Goal: Submit feedback/report problem: Provide input to the site owners about the experience or issues

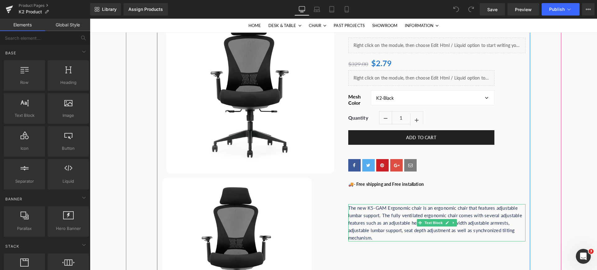
click at [366, 206] on p "The new K5-GAM Ergonomic chair is an ergonomic chair that features adjustable l…" at bounding box center [436, 222] width 177 height 37
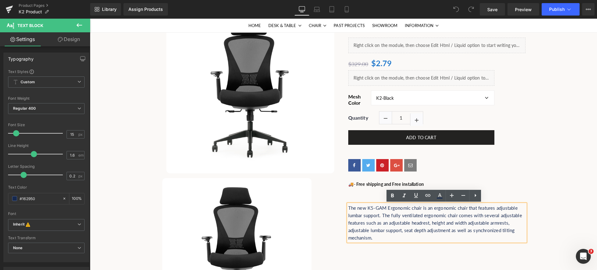
click at [371, 211] on p "The new K5-GAM Ergonomic chair is an ergonomic chair that features adjustable l…" at bounding box center [436, 222] width 177 height 37
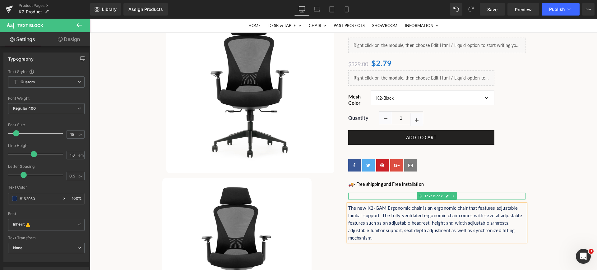
click at [383, 196] on p at bounding box center [436, 196] width 177 height 7
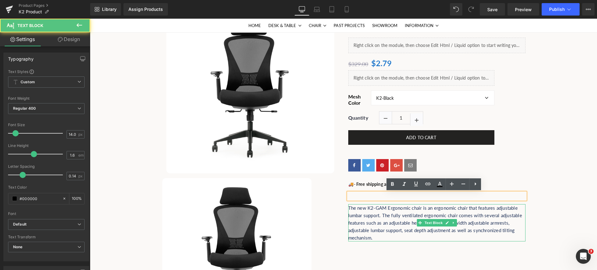
click at [376, 209] on p "The new K2-GAM Ergonomic chair is an ergonomic chair that features adjustable l…" at bounding box center [436, 222] width 177 height 37
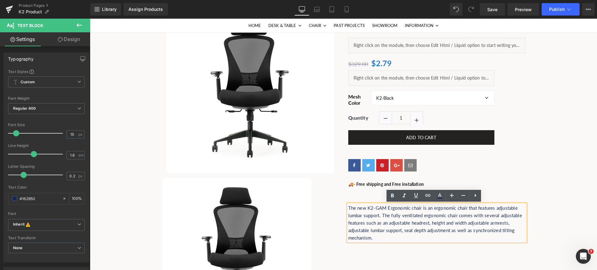
click at [427, 237] on p "The new K2-GAM Ergonomic chair is an ergonomic chair that features adjustable l…" at bounding box center [436, 222] width 177 height 37
click at [477, 198] on icon at bounding box center [475, 195] width 7 height 7
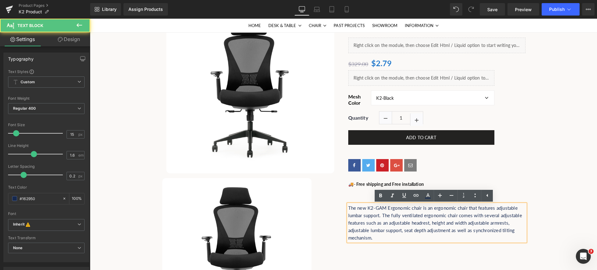
click at [352, 211] on p "The new K2-GAM Ergonomic chair is an ergonomic chair that features adjustable l…" at bounding box center [436, 222] width 177 height 37
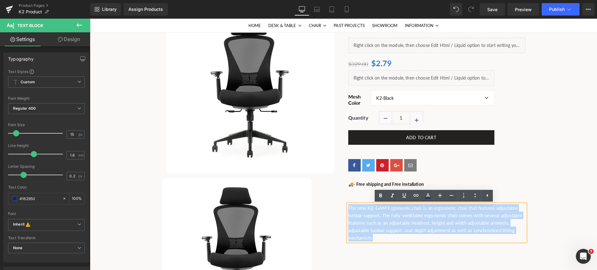
drag, startPoint x: 346, startPoint y: 209, endPoint x: 405, endPoint y: 238, distance: 65.5
click at [405, 238] on p "The new K2-GAM Ergonomic chair is an ergonomic chair that features adjustable l…" at bounding box center [436, 222] width 177 height 37
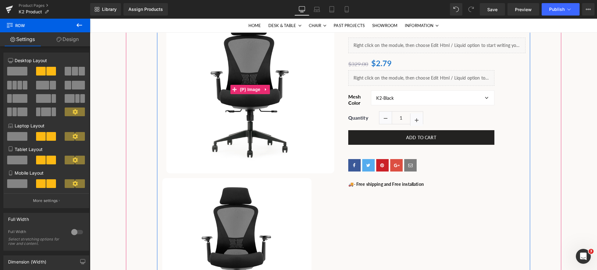
click at [269, 114] on img at bounding box center [250, 90] width 168 height 168
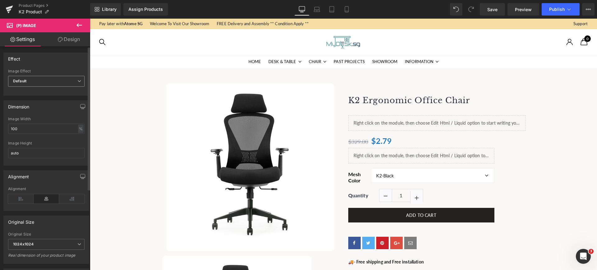
click at [68, 80] on span "Default" at bounding box center [46, 81] width 77 height 11
click at [70, 59] on div "Effect" at bounding box center [46, 59] width 85 height 12
click at [498, 9] on link "Save" at bounding box center [492, 9] width 25 height 12
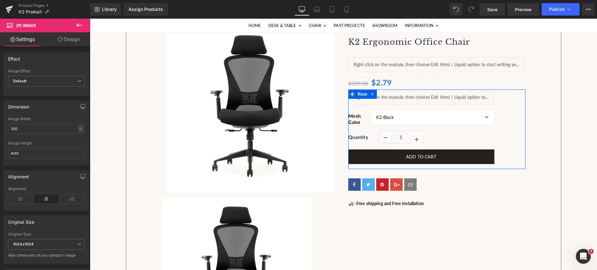
scroll to position [117, 0]
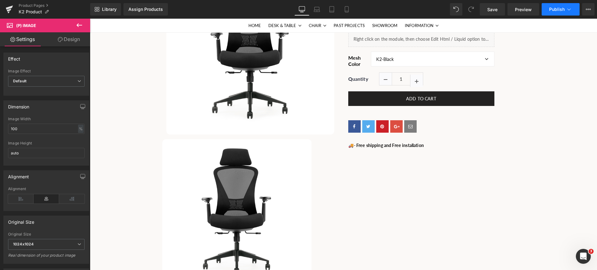
click at [560, 11] on span "Publish" at bounding box center [557, 9] width 16 height 5
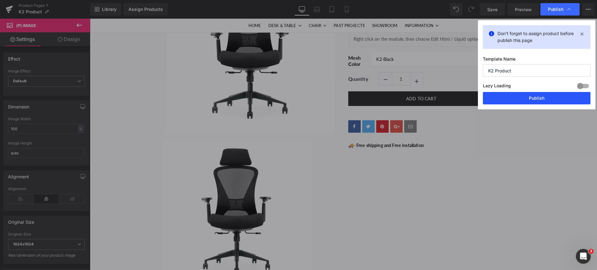
click at [526, 96] on button "Publish" at bounding box center [537, 98] width 108 height 12
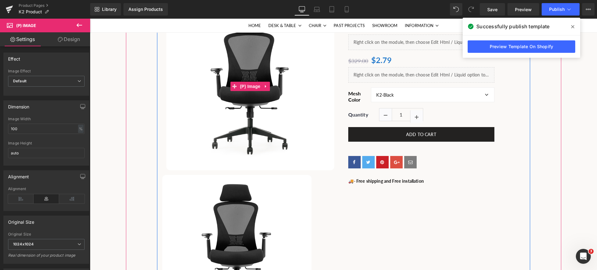
scroll to position [78, 0]
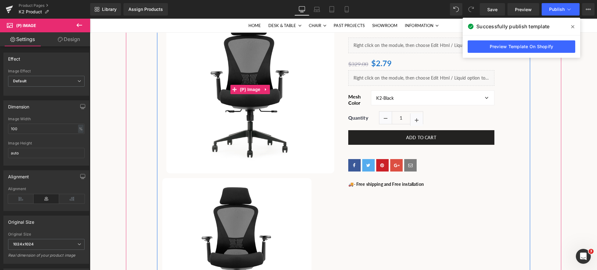
click at [211, 63] on img at bounding box center [250, 90] width 168 height 168
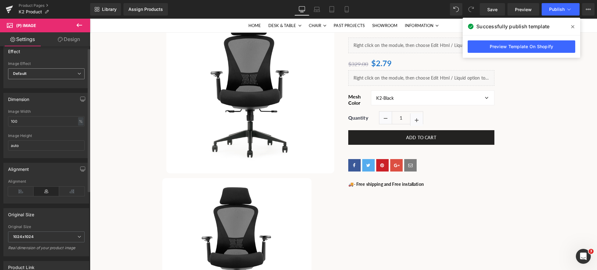
scroll to position [0, 0]
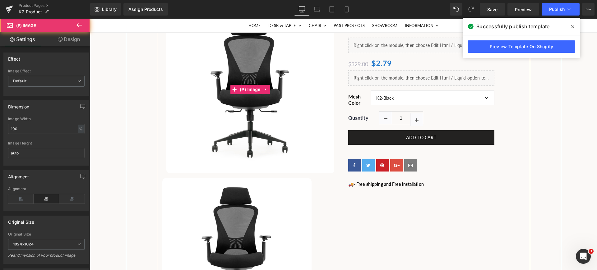
click at [184, 92] on img at bounding box center [250, 90] width 168 height 168
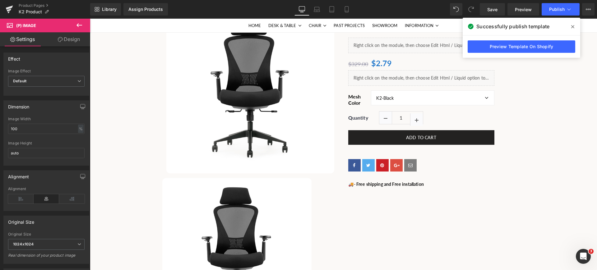
click at [79, 25] on icon at bounding box center [79, 24] width 7 height 7
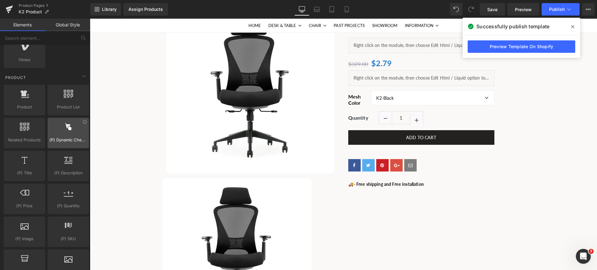
scroll to position [467, 0]
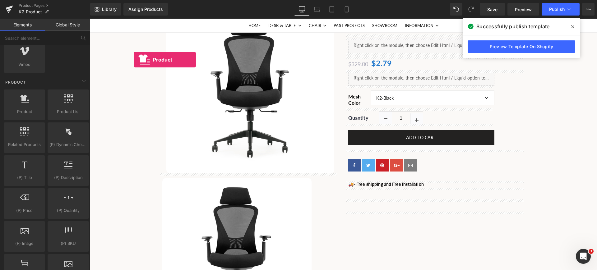
drag, startPoint x: 117, startPoint y: 132, endPoint x: 134, endPoint y: 60, distance: 74.4
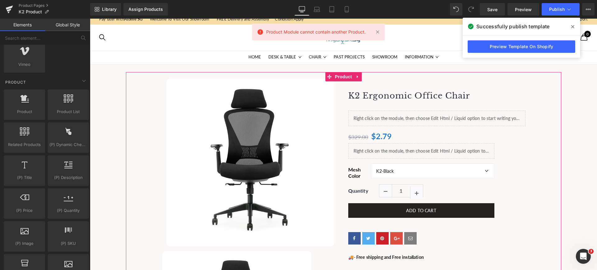
scroll to position [0, 0]
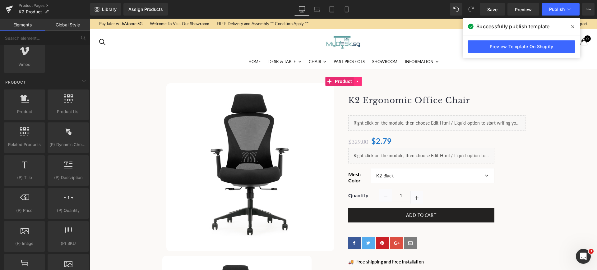
click at [356, 82] on icon at bounding box center [358, 81] width 4 height 5
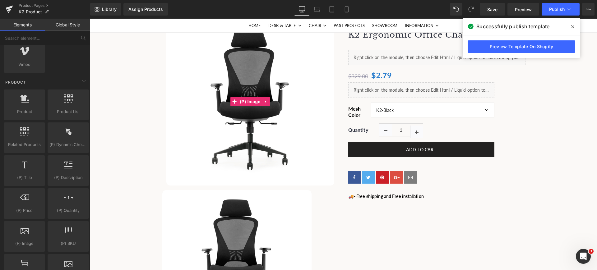
scroll to position [78, 0]
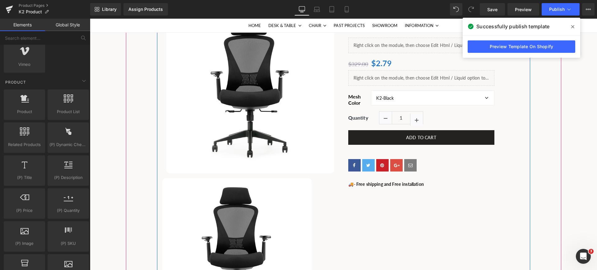
click at [234, 183] on img at bounding box center [236, 252] width 149 height 149
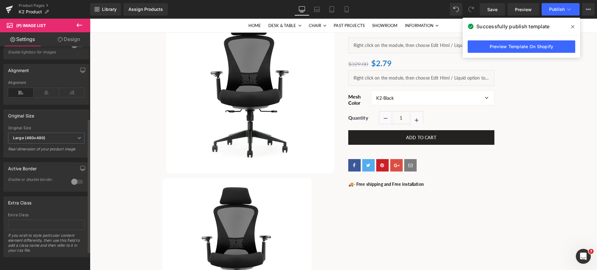
scroll to position [150, 0]
click at [49, 133] on span "Large (480x480)" at bounding box center [46, 138] width 77 height 11
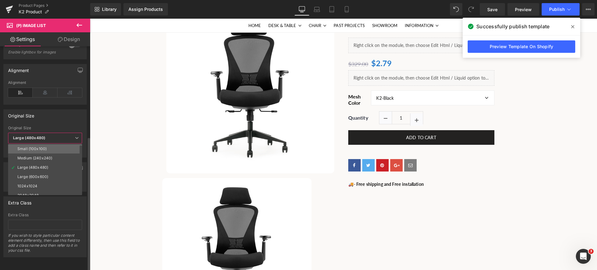
click at [49, 144] on li "Small (100x100)" at bounding box center [46, 148] width 77 height 9
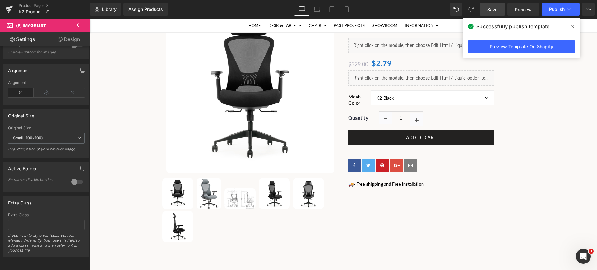
click at [490, 8] on span "Save" at bounding box center [493, 9] width 10 height 7
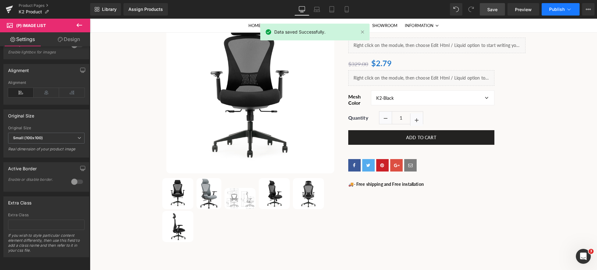
click at [556, 9] on span "Publish" at bounding box center [557, 9] width 16 height 5
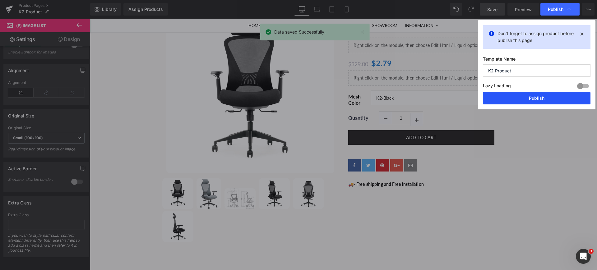
click at [541, 100] on button "Publish" at bounding box center [537, 98] width 108 height 12
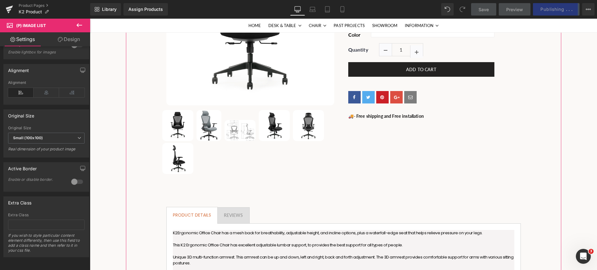
scroll to position [117, 0]
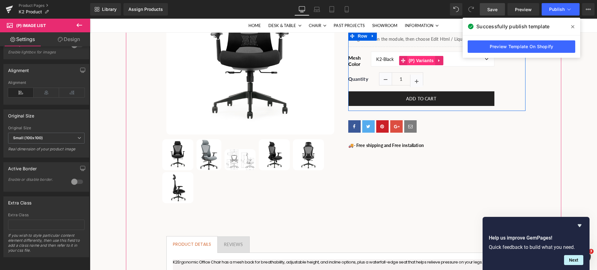
click at [418, 62] on span "(P) Variants" at bounding box center [421, 60] width 28 height 9
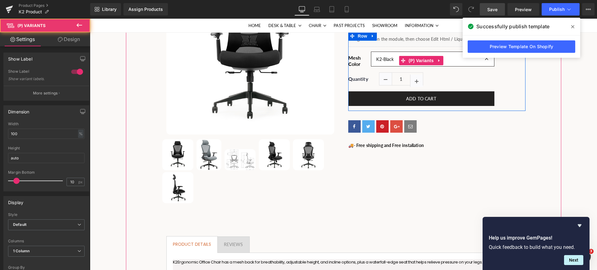
click at [456, 58] on select "K2-Black K2-Grey K2-LUX-Black" at bounding box center [432, 59] width 123 height 15
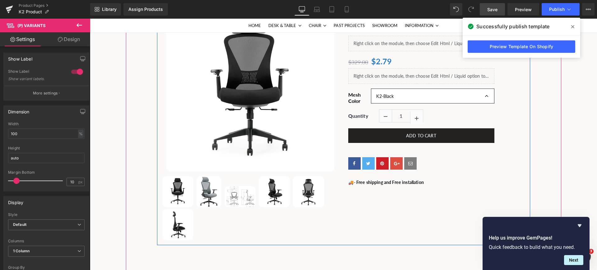
scroll to position [78, 0]
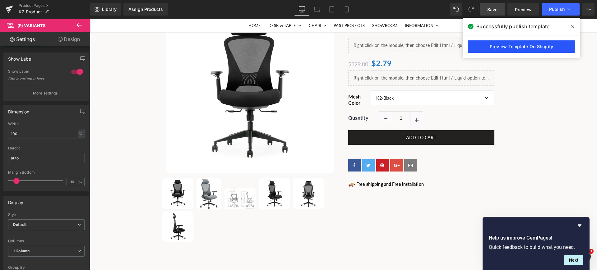
click at [521, 45] on link "Preview Template On Shopify" at bounding box center [522, 46] width 108 height 12
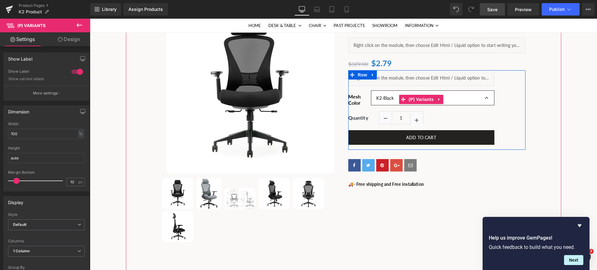
click at [465, 101] on select "K2-Black K2-Grey K2-LUX-Black" at bounding box center [432, 98] width 123 height 15
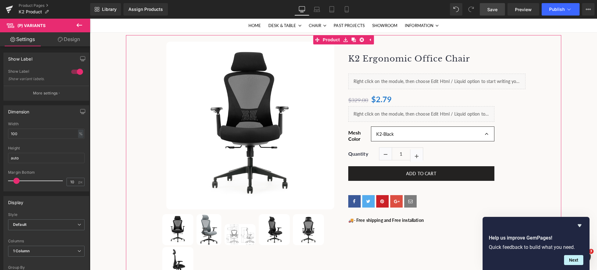
scroll to position [39, 0]
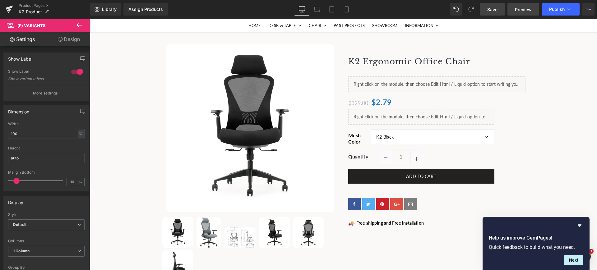
click at [521, 12] on link "Preview" at bounding box center [524, 9] width 32 height 12
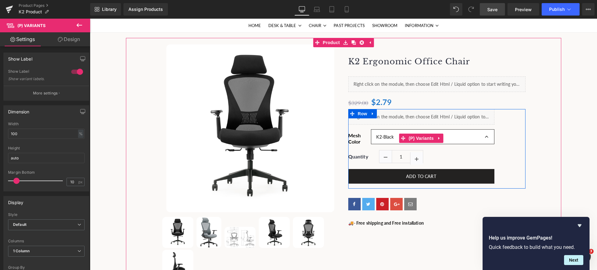
click at [449, 137] on select "K2-Black K2-Grey K2-LUX-Black" at bounding box center [432, 136] width 123 height 15
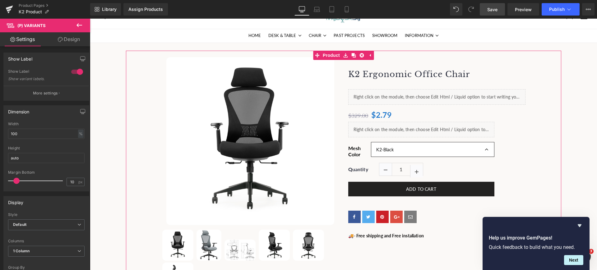
scroll to position [0, 0]
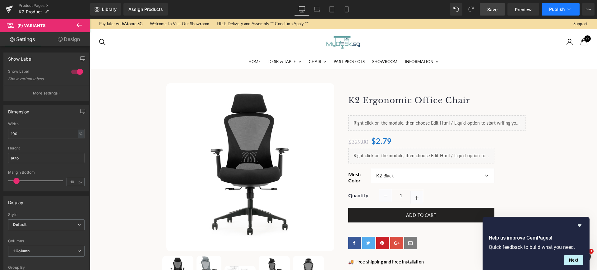
click at [555, 7] on span "Publish" at bounding box center [557, 9] width 16 height 5
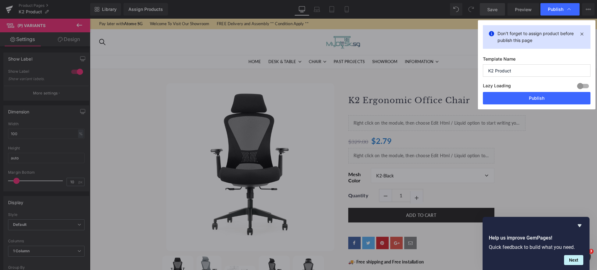
click at [555, 7] on span "Publish" at bounding box center [556, 10] width 16 height 6
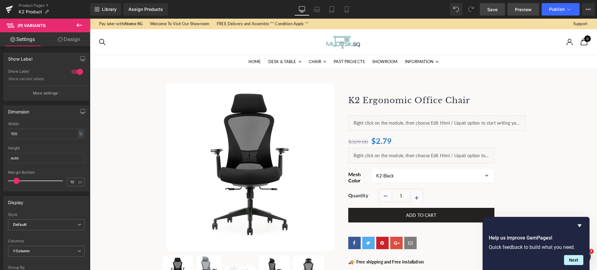
click at [524, 8] on span "Preview" at bounding box center [523, 9] width 17 height 7
click at [570, 258] on button "Next" at bounding box center [573, 260] width 19 height 10
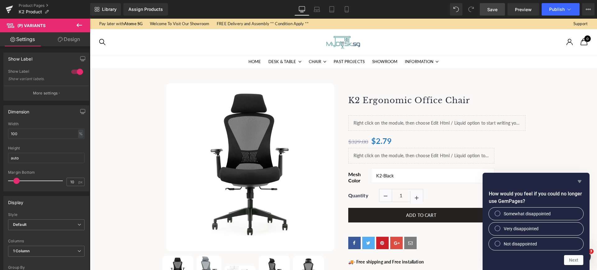
click at [578, 181] on icon "Hide survey" at bounding box center [580, 181] width 4 height 3
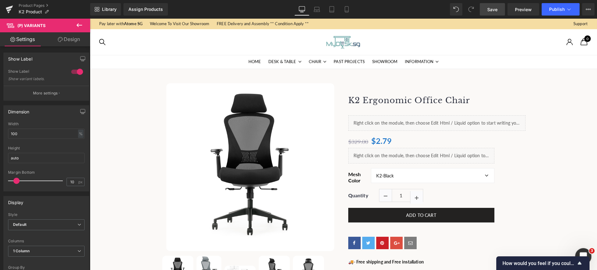
click at [583, 250] on div "Open Intercom Messenger" at bounding box center [583, 255] width 21 height 21
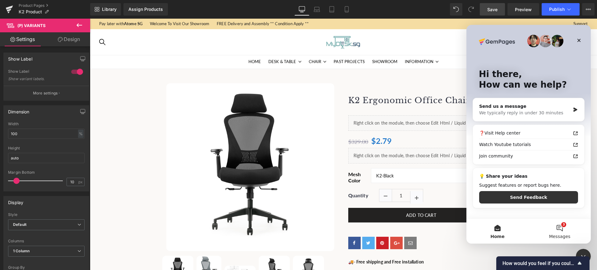
click at [564, 230] on button "3 Messages" at bounding box center [560, 231] width 62 height 25
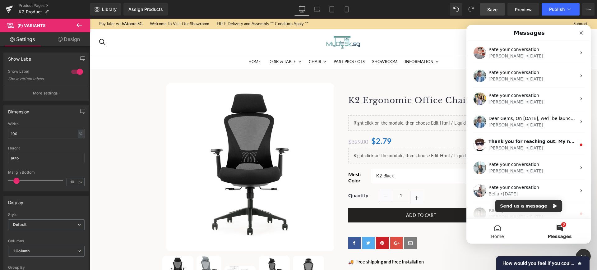
click at [503, 232] on button "Home" at bounding box center [498, 231] width 62 height 25
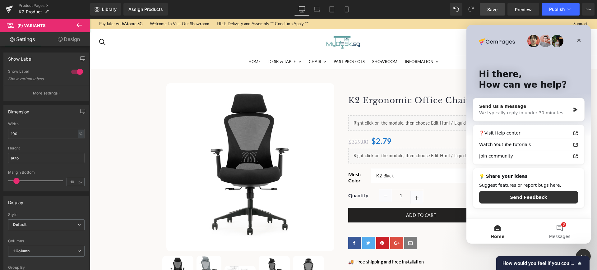
click at [518, 112] on div "We typically reply in under 30 minutes" at bounding box center [524, 113] width 91 height 7
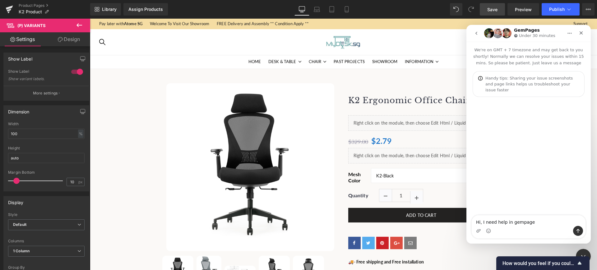
type textarea "Hi, I need help in gempages"
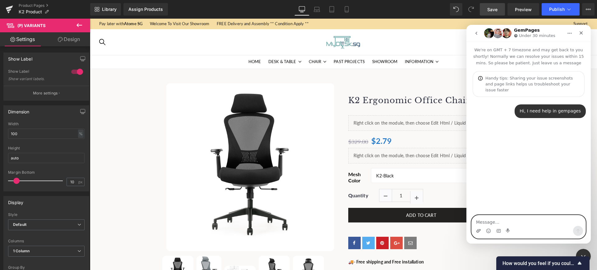
click at [479, 231] on icon "Upload attachment" at bounding box center [479, 230] width 4 height 3
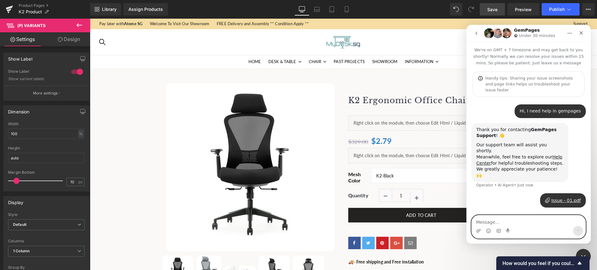
click at [521, 223] on textarea "Message…" at bounding box center [529, 221] width 114 height 11
type textarea "T"
type textarea "Under product section, the drop-down option doesn't work well."
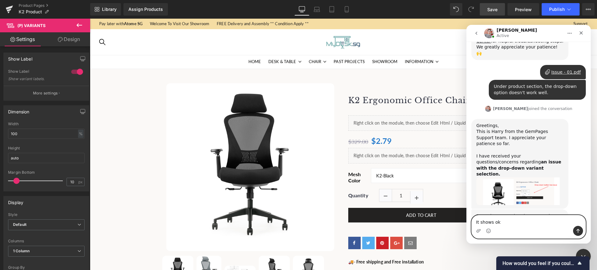
scroll to position [155, 0]
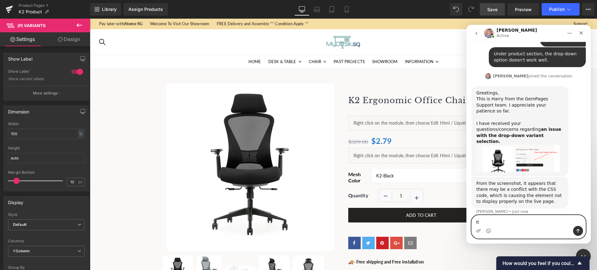
type textarea "I"
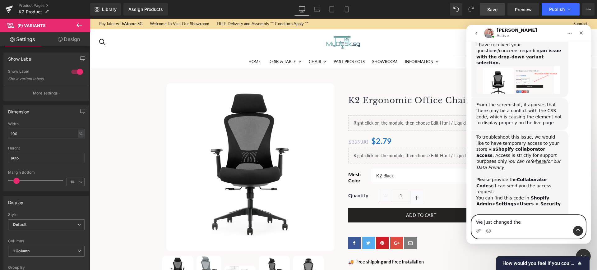
scroll to position [242, 0]
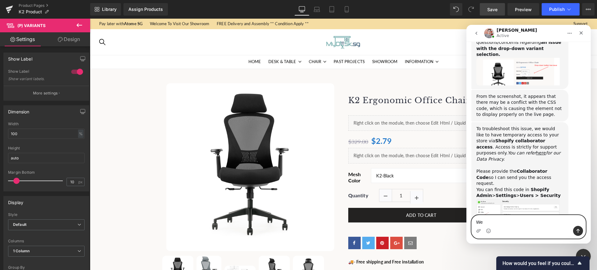
type textarea "W"
type textarea "Ok. One moment please"
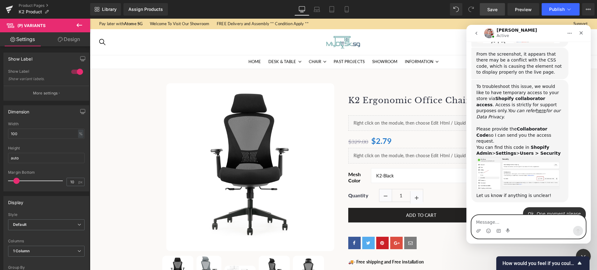
scroll to position [279, 0]
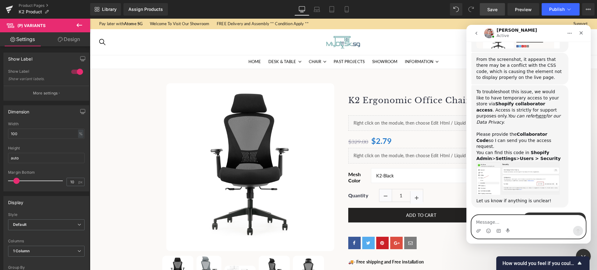
click at [506, 219] on textarea "Message…" at bounding box center [529, 221] width 114 height 11
paste textarea "6049"
type textarea "6049"
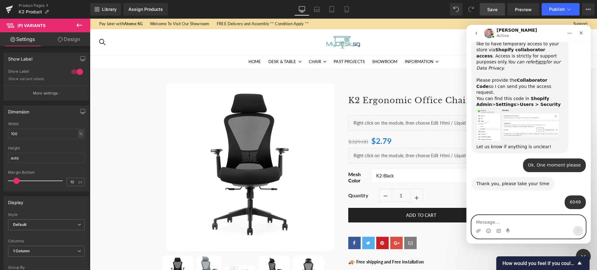
scroll to position [357, 0]
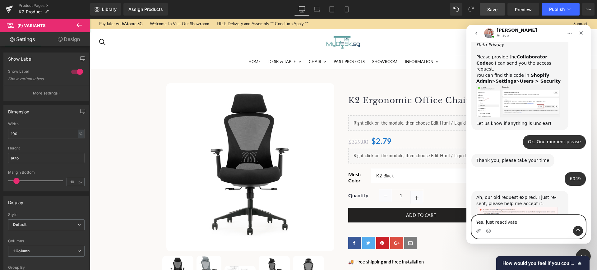
type textarea "Yes, just reactivated"
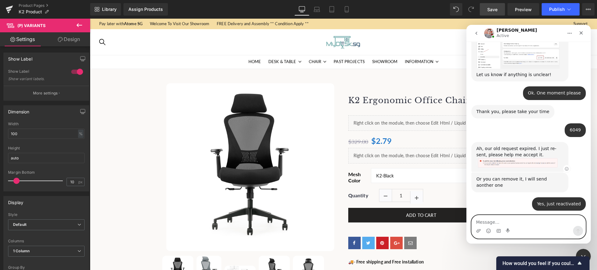
scroll to position [404, 0]
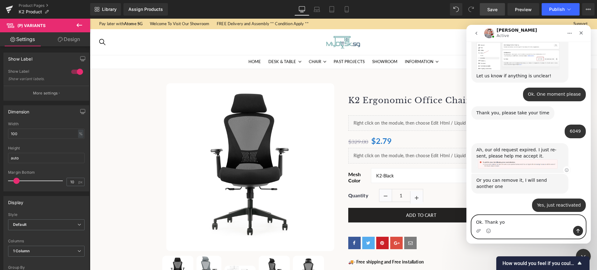
type textarea "Ok. Thank you"
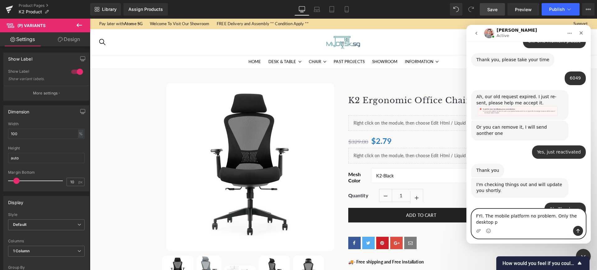
scroll to position [464, 0]
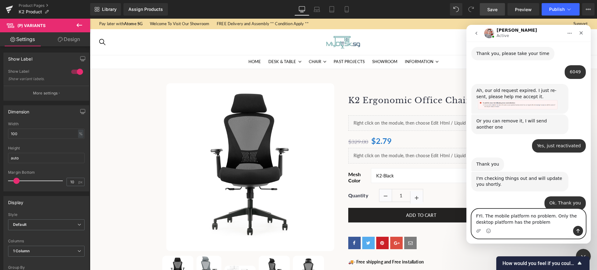
type textarea "FYI. The mobile platform no problem. Only the desktop platform has the problem."
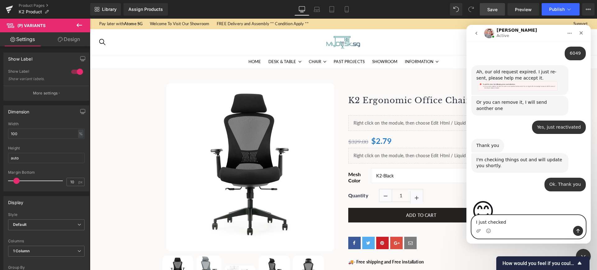
type textarea "I just checked."
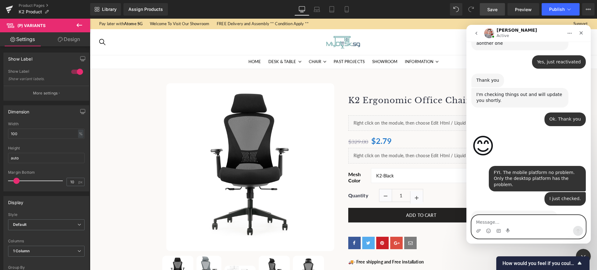
scroll to position [554, 0]
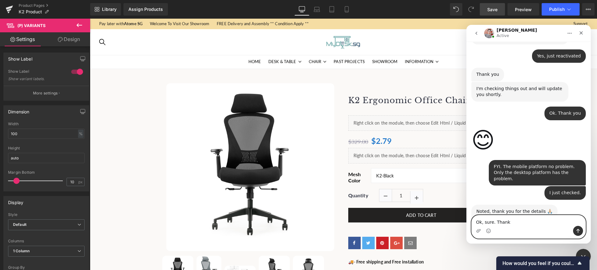
type textarea "Ok, sure. Thanks"
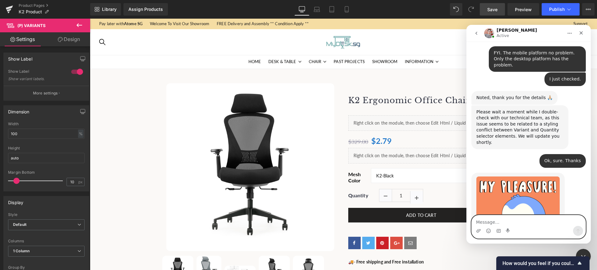
scroll to position [668, 0]
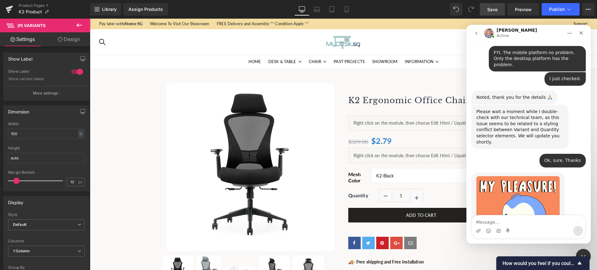
click at [136, 86] on div at bounding box center [298, 126] width 597 height 252
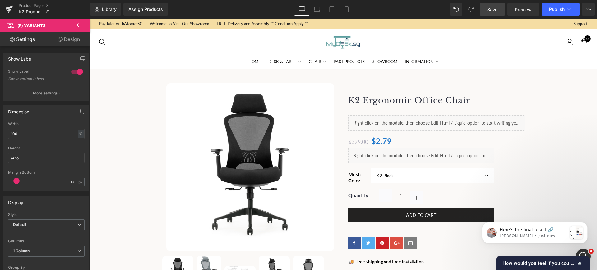
scroll to position [941, 0]
click at [528, 236] on p "[PERSON_NAME] • Just now" at bounding box center [533, 236] width 67 height 6
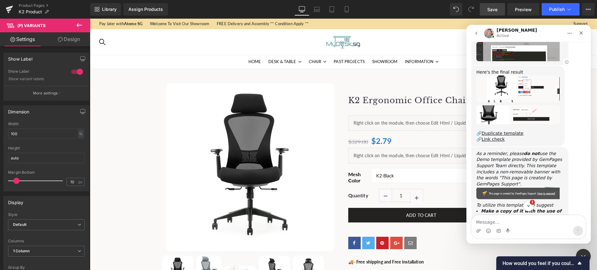
scroll to position [1081, 0]
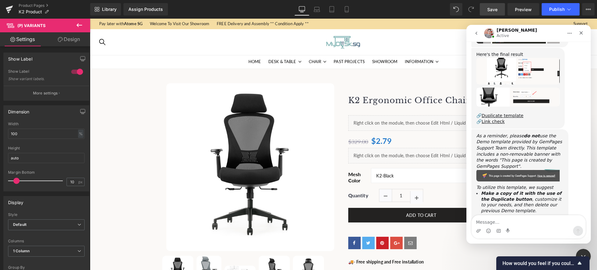
click at [491, 6] on div at bounding box center [298, 126] width 597 height 252
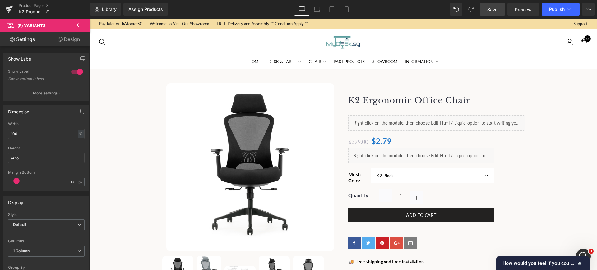
click at [495, 11] on span "Save" at bounding box center [493, 9] width 10 height 7
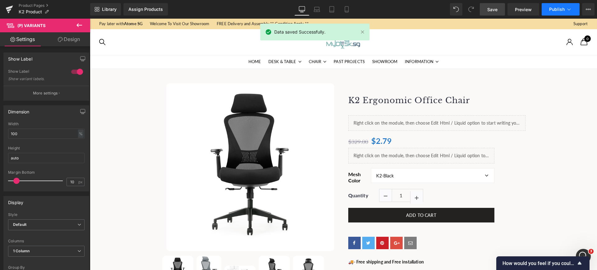
click at [557, 7] on span "Publish" at bounding box center [557, 9] width 16 height 5
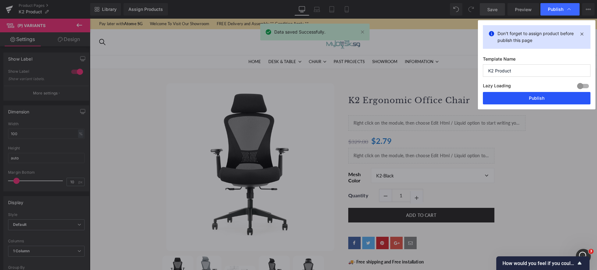
click at [537, 96] on button "Publish" at bounding box center [537, 98] width 108 height 12
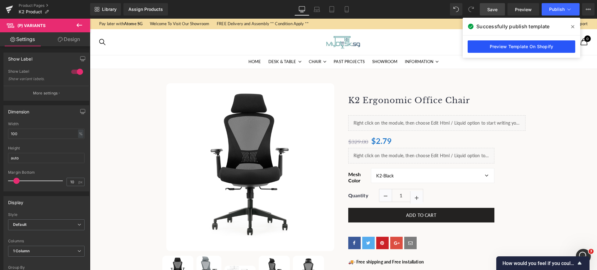
click at [501, 44] on link "Preview Template On Shopify" at bounding box center [522, 46] width 108 height 12
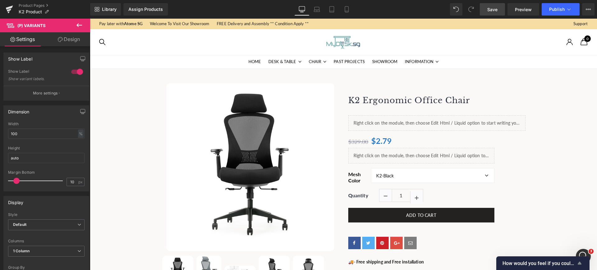
click at [530, 261] on span "How would you feel if you could no longer use GemPages?" at bounding box center [539, 264] width 73 height 6
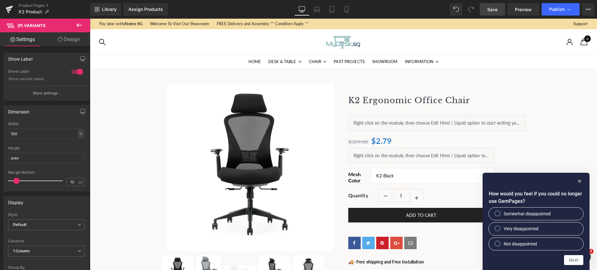
click at [580, 180] on icon "Hide survey" at bounding box center [579, 181] width 7 height 7
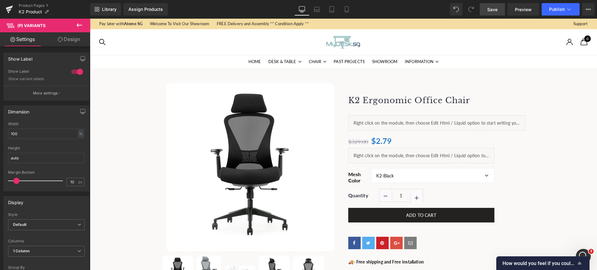
click at [551, 262] on span "How would you feel if you could no longer use GemPages?" at bounding box center [539, 264] width 73 height 6
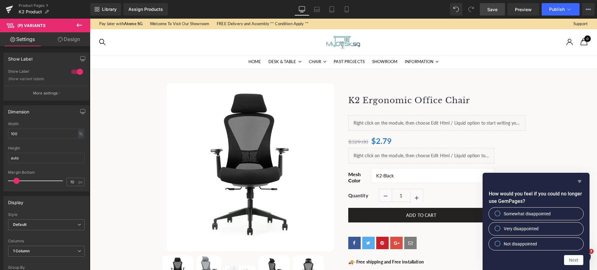
click at [579, 181] on icon "Hide survey" at bounding box center [580, 181] width 4 height 3
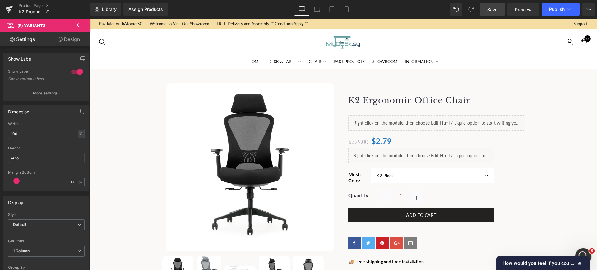
click at [585, 251] on div "Open Intercom Messenger" at bounding box center [583, 255] width 21 height 21
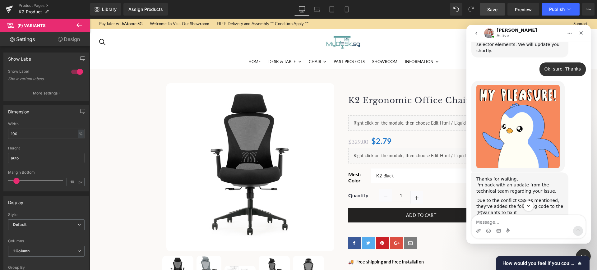
scroll to position [798, 0]
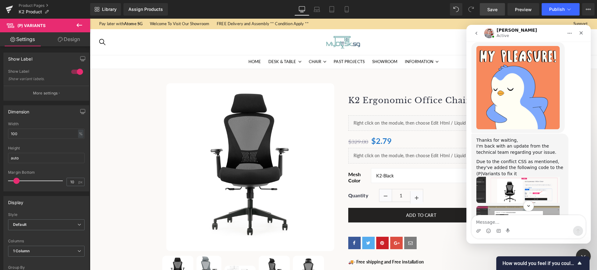
click at [522, 177] on img "Harry says…" at bounding box center [518, 190] width 83 height 26
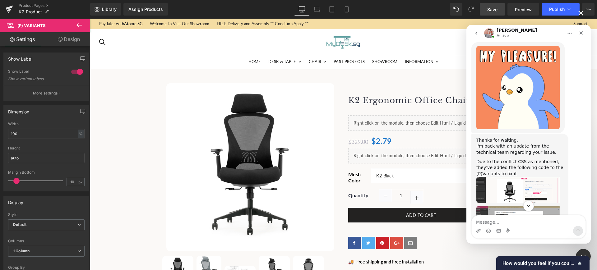
scroll to position [0, 0]
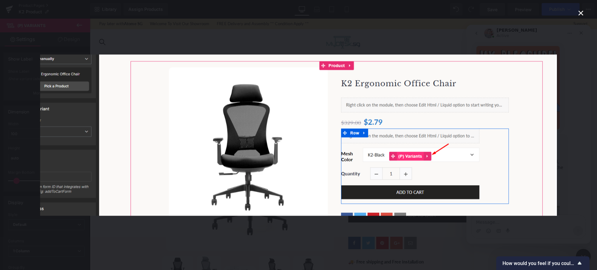
click at [582, 11] on icon "Close" at bounding box center [580, 12] width 7 height 7
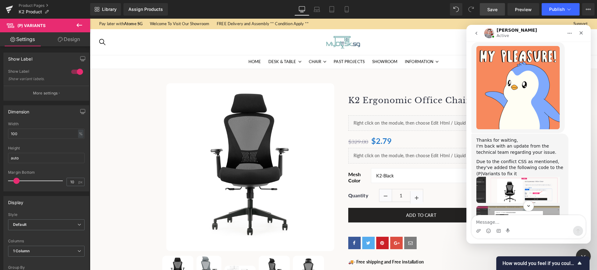
click at [527, 206] on img "Harry says…" at bounding box center [518, 217] width 83 height 22
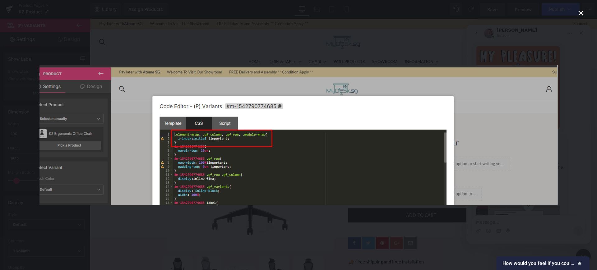
click at [582, 8] on div "Intercom messenger" at bounding box center [298, 135] width 597 height 270
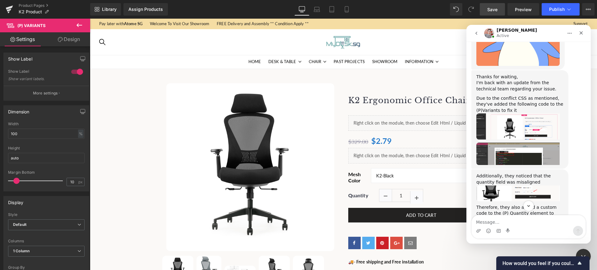
scroll to position [876, 0]
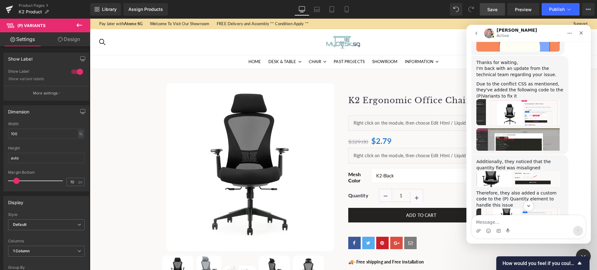
click at [540, 171] on img "Harry says…" at bounding box center [518, 179] width 83 height 16
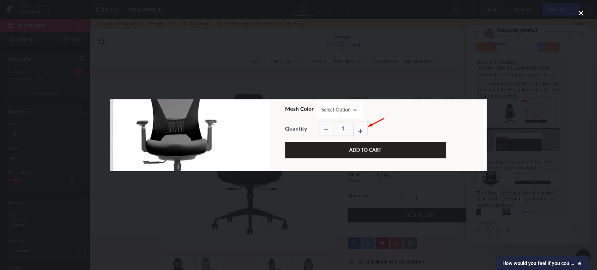
scroll to position [0, 0]
click at [582, 14] on icon "Close" at bounding box center [581, 13] width 5 height 5
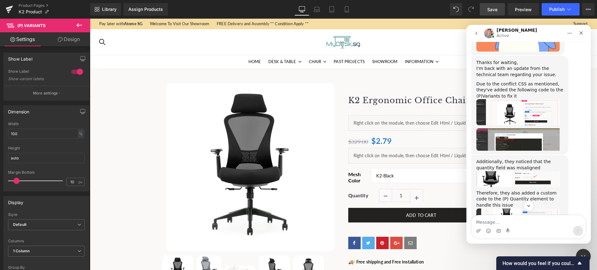
scroll to position [915, 0]
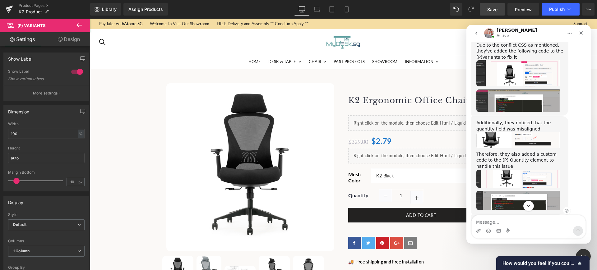
click at [524, 191] on img "Harry says…" at bounding box center [518, 200] width 83 height 19
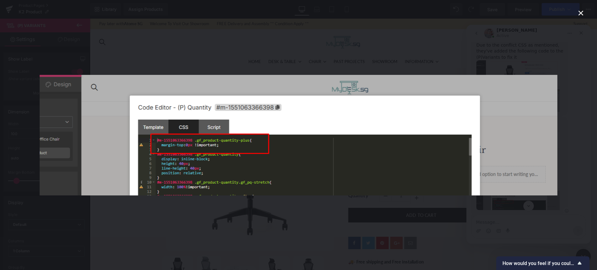
scroll to position [0, 0]
click at [584, 13] on icon "Close" at bounding box center [580, 12] width 7 height 7
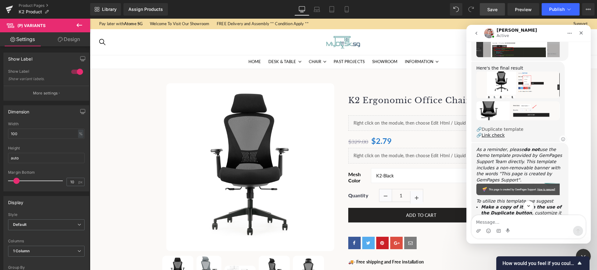
scroll to position [1070, 0]
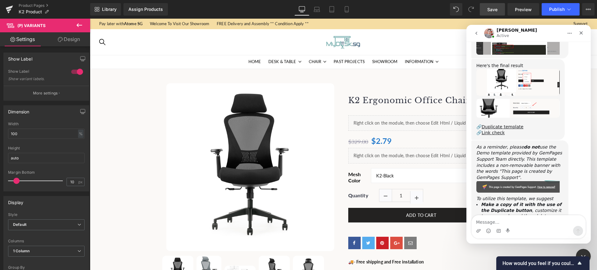
click at [402, 137] on div at bounding box center [298, 126] width 597 height 252
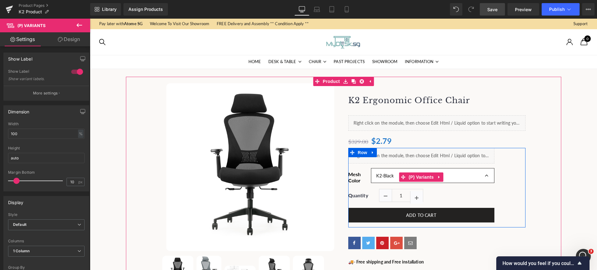
click at [381, 175] on select "K2-Black K2-Grey K2-LUX-Black" at bounding box center [432, 175] width 123 height 15
click at [414, 178] on span "(P) Variants" at bounding box center [421, 177] width 28 height 9
click at [439, 177] on link at bounding box center [440, 177] width 8 height 9
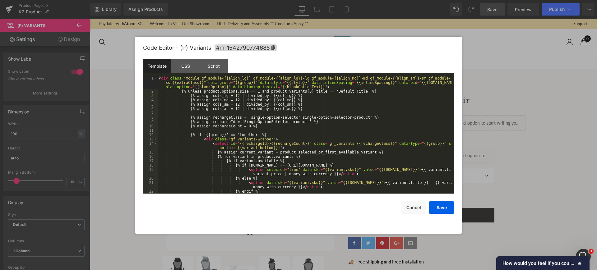
click at [402, 0] on div "(P) Variants You are previewing how the will restyle your page. You can not edi…" at bounding box center [298, 0] width 597 height 0
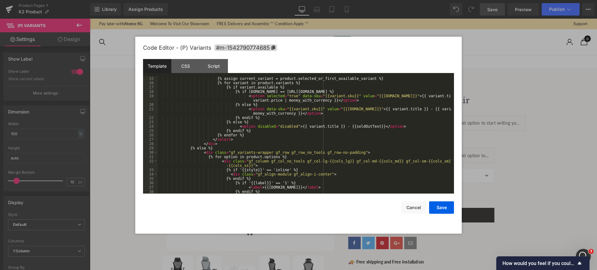
scroll to position [0, 0]
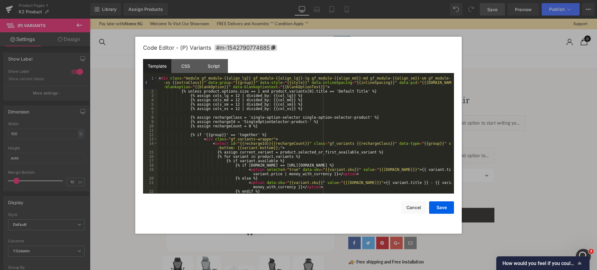
click at [543, 264] on span "How would you feel if you could no longer use GemPages?" at bounding box center [539, 264] width 73 height 6
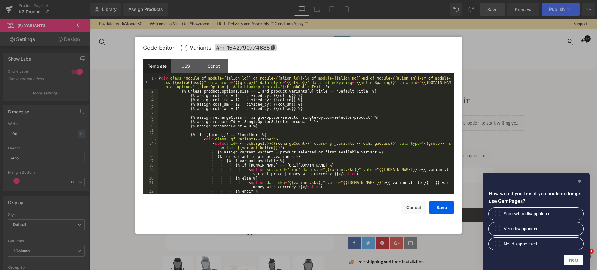
click at [579, 182] on icon "Hide survey" at bounding box center [580, 181] width 4 height 3
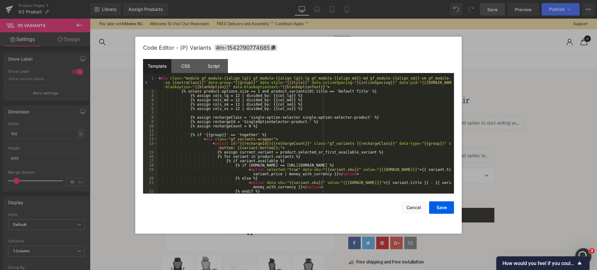
click at [580, 248] on html at bounding box center [582, 255] width 15 height 15
click at [582, 249] on div "Open Intercom Messenger" at bounding box center [583, 255] width 21 height 21
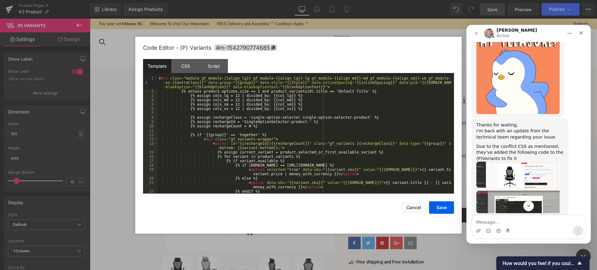
scroll to position [837, 0]
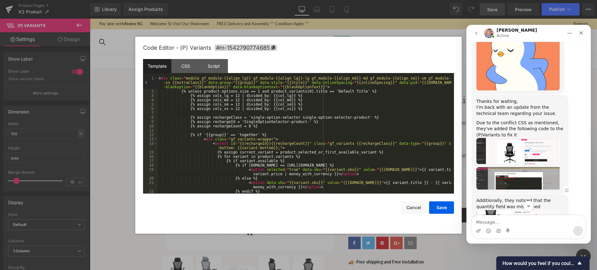
click at [512, 167] on img "Harry says…" at bounding box center [518, 178] width 83 height 22
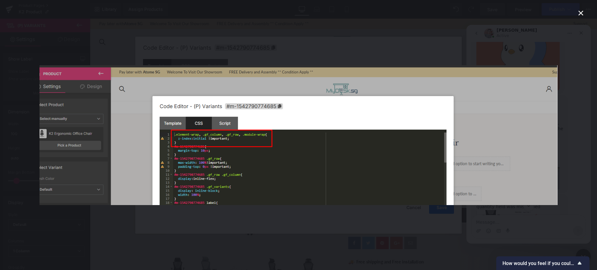
click at [346, 143] on img "Close" at bounding box center [299, 135] width 518 height 140
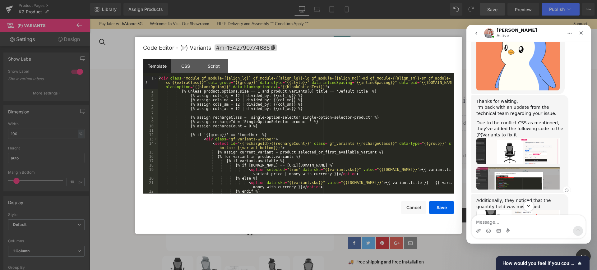
click at [537, 167] on img "Harry says…" at bounding box center [518, 178] width 83 height 22
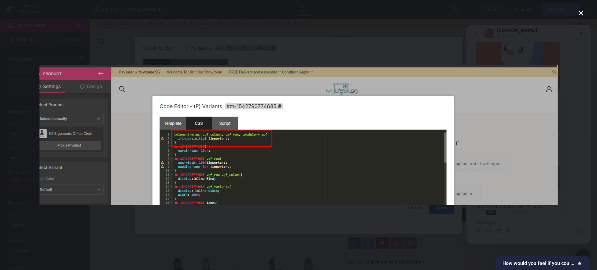
click at [578, 12] on icon "Close" at bounding box center [580, 12] width 7 height 7
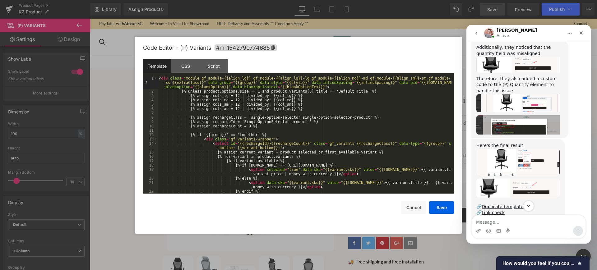
scroll to position [993, 0]
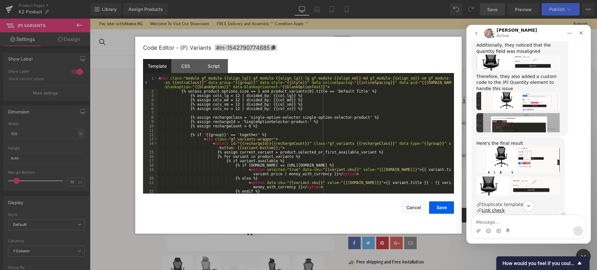
click at [517, 202] on link "Duplicate template" at bounding box center [503, 204] width 42 height 5
click at [160, 78] on div at bounding box center [298, 126] width 597 height 252
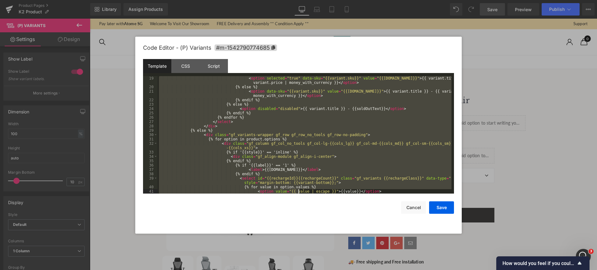
scroll to position [144, 0]
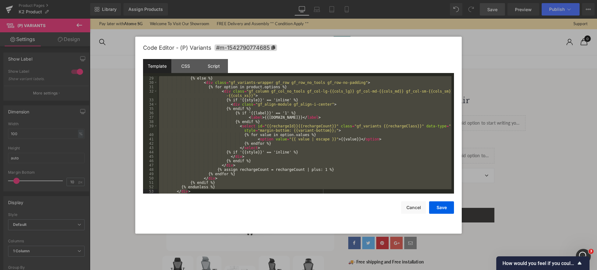
drag, startPoint x: 160, startPoint y: 78, endPoint x: 305, endPoint y: 228, distance: 209.5
click at [305, 228] on div "Code Editor - (P) Variants #m-1542790774685 Template CSS Script Data 29 30 31 3…" at bounding box center [298, 135] width 311 height 197
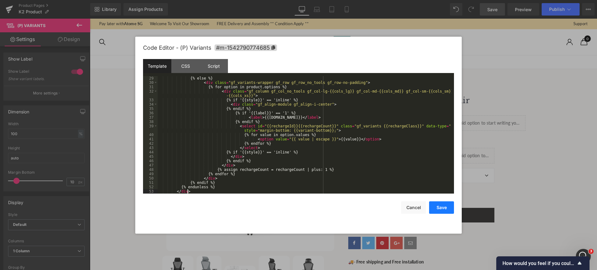
click at [440, 208] on button "Save" at bounding box center [441, 208] width 25 height 12
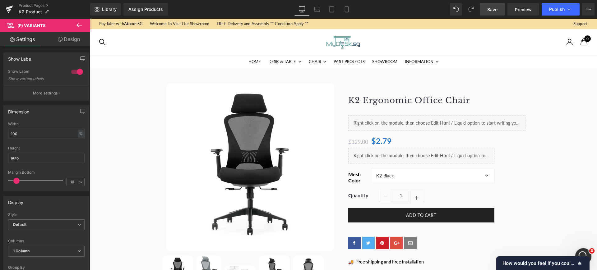
click at [580, 249] on div "Open Intercom Messenger" at bounding box center [583, 255] width 21 height 21
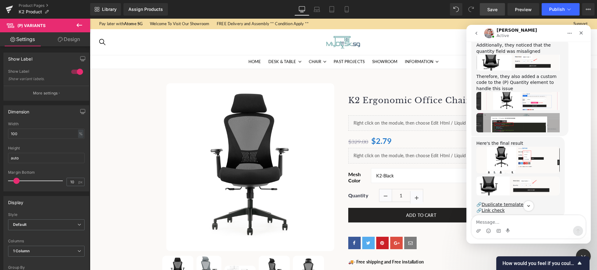
scroll to position [954, 0]
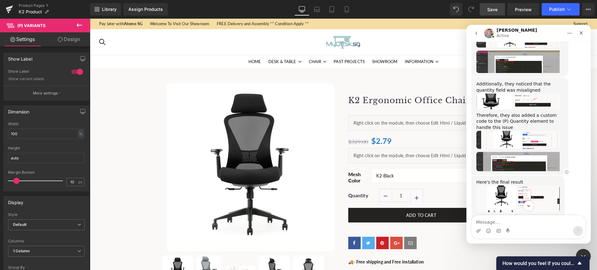
click at [522, 152] on img "Harry says…" at bounding box center [518, 161] width 83 height 19
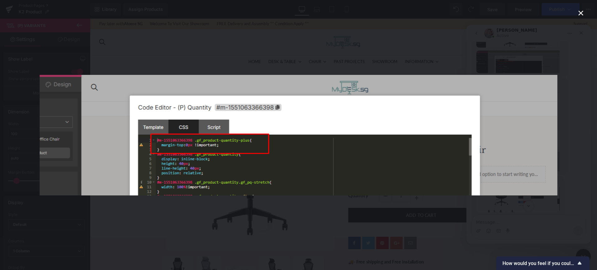
click at [545, 86] on img "Close" at bounding box center [299, 135] width 518 height 121
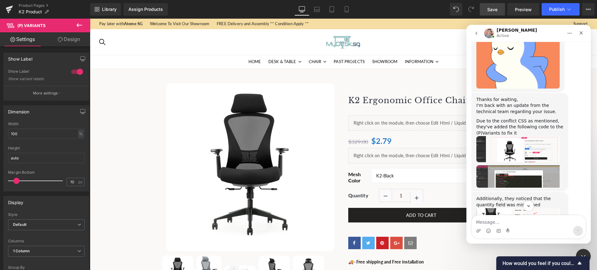
scroll to position [837, 0]
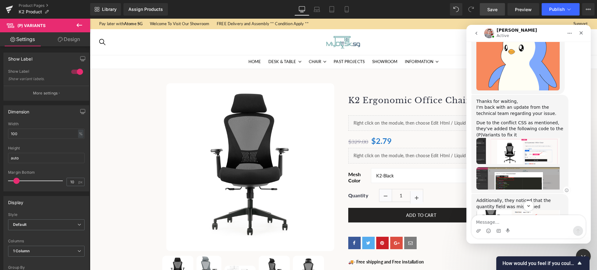
click at [522, 167] on img "Harry says…" at bounding box center [518, 178] width 83 height 22
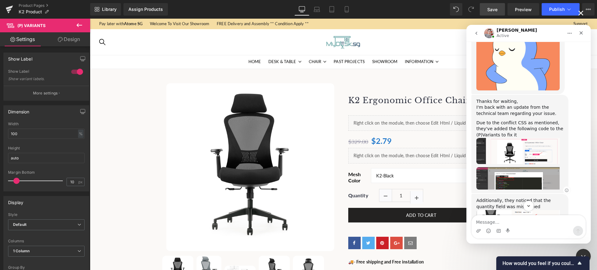
scroll to position [0, 0]
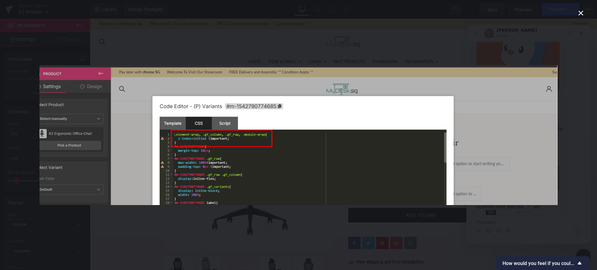
click at [578, 12] on icon "Close" at bounding box center [580, 12] width 7 height 7
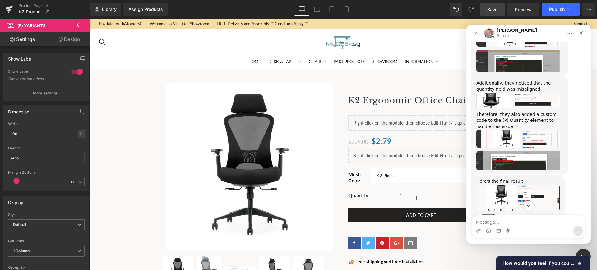
scroll to position [954, 0]
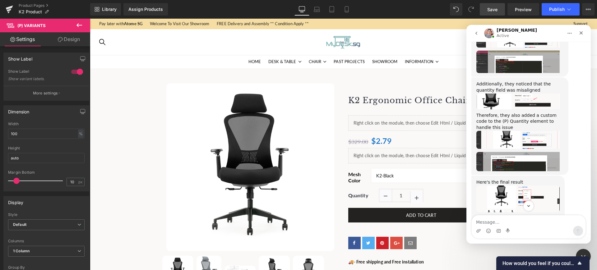
click at [494, 247] on link "Link check" at bounding box center [493, 249] width 23 height 5
click at [386, 173] on div at bounding box center [298, 126] width 597 height 252
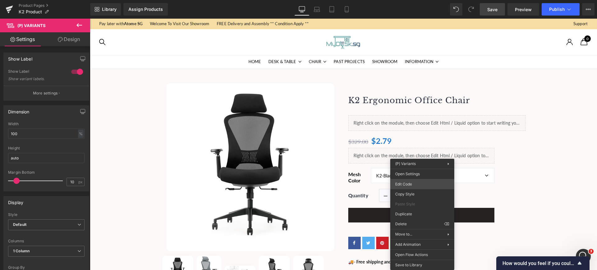
click at [421, 0] on div "(P) Variants You are previewing how the will restyle your page. You can not edi…" at bounding box center [298, 0] width 597 height 0
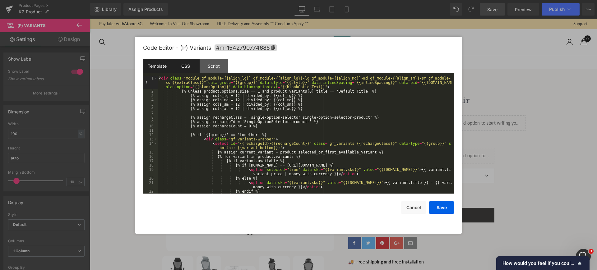
click at [182, 63] on div "CSS" at bounding box center [185, 66] width 28 height 14
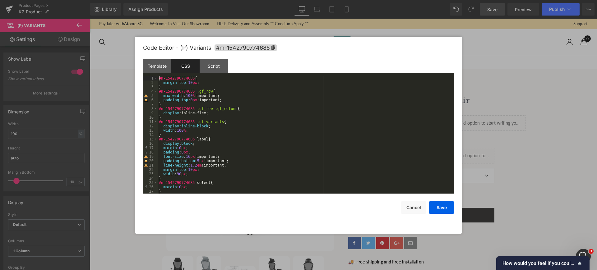
click at [159, 78] on div "#m-1542790774685 { margin-top : 10 px ; } #m-1542790774685 .gf_row { max-width …" at bounding box center [305, 139] width 294 height 126
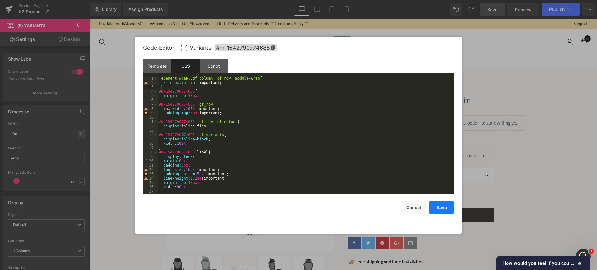
click at [434, 209] on button "Save" at bounding box center [441, 208] width 25 height 12
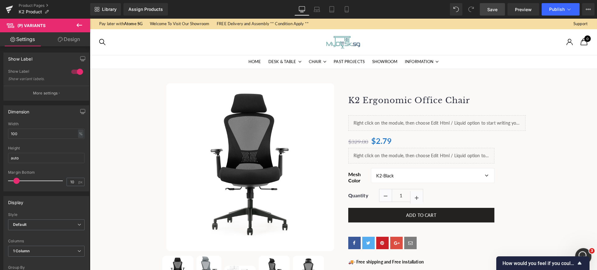
click at [584, 250] on div "Open Intercom Messenger" at bounding box center [583, 255] width 21 height 21
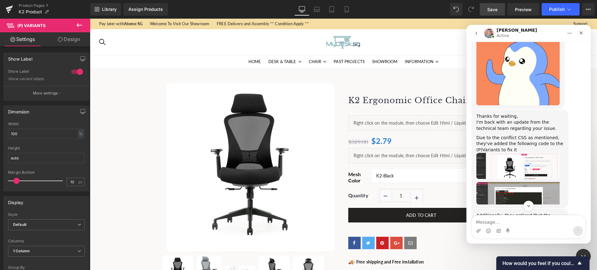
scroll to position [798, 0]
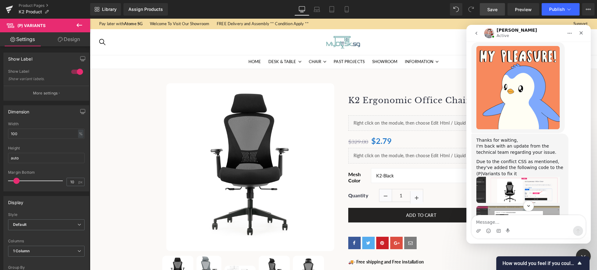
click at [522, 206] on img "Harry says…" at bounding box center [518, 217] width 83 height 22
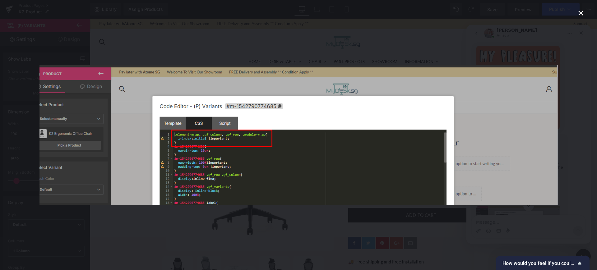
click at [581, 14] on icon "Close" at bounding box center [580, 12] width 7 height 7
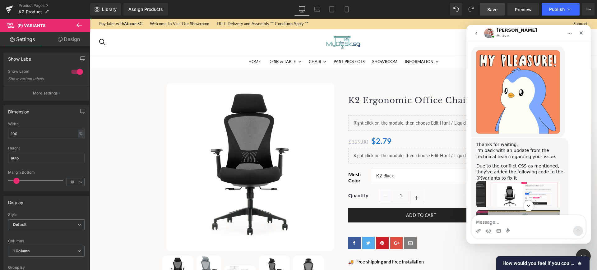
scroll to position [798, 0]
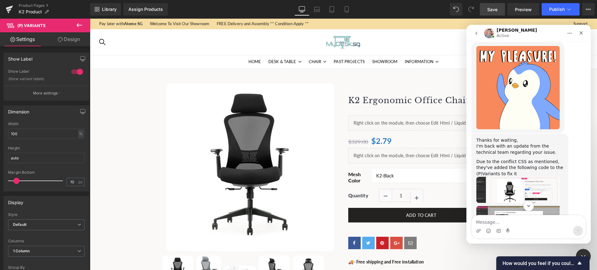
click at [393, 171] on div at bounding box center [298, 126] width 597 height 252
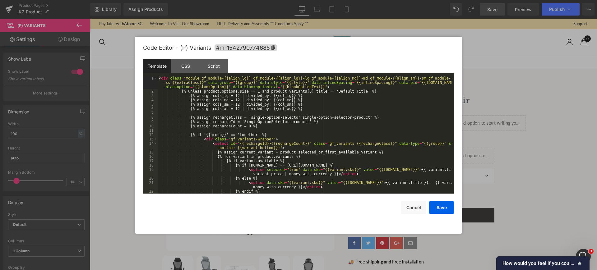
click at [409, 0] on div "(P) Variants You are previewing how the will restyle your page. You can not edi…" at bounding box center [298, 0] width 597 height 0
click at [183, 64] on div "CSS" at bounding box center [185, 66] width 28 height 14
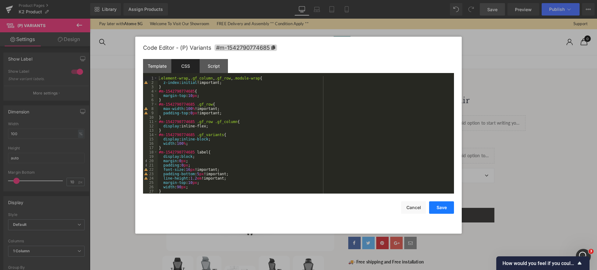
click at [440, 211] on button "Save" at bounding box center [441, 208] width 25 height 12
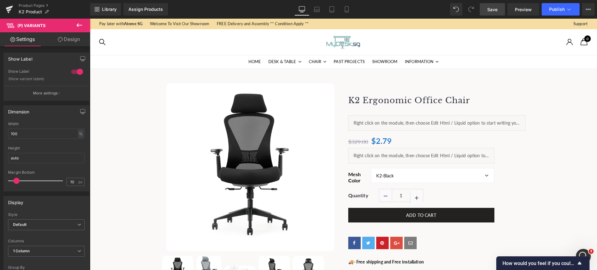
click at [493, 11] on span "Save" at bounding box center [493, 9] width 10 height 7
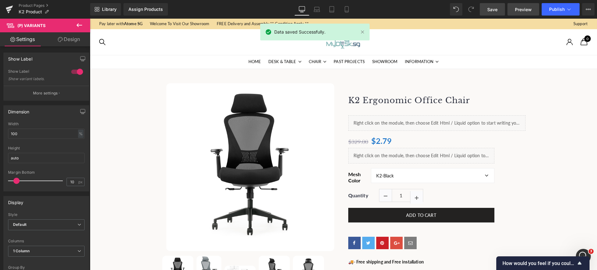
click at [523, 8] on span "Preview" at bounding box center [523, 9] width 17 height 7
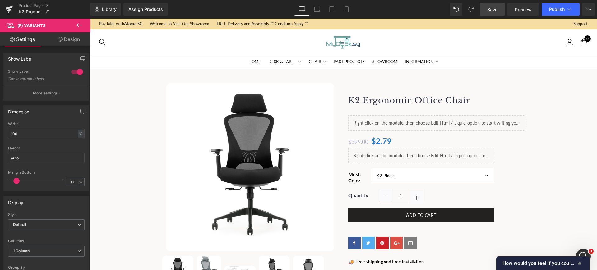
click at [565, 262] on span "How would you feel if you could no longer use GemPages?" at bounding box center [539, 264] width 73 height 6
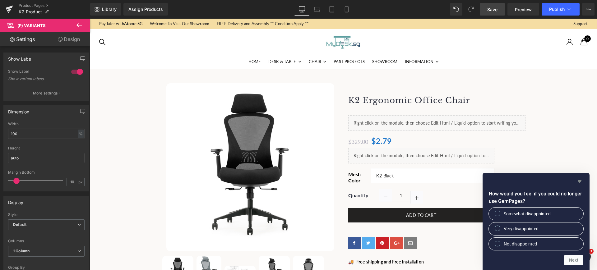
click at [580, 179] on icon "Hide survey" at bounding box center [579, 181] width 7 height 7
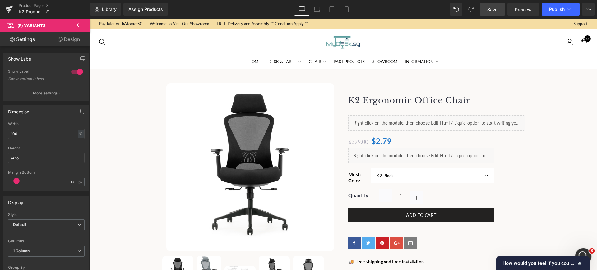
click at [579, 250] on div "Open Intercom Messenger" at bounding box center [583, 255] width 21 height 21
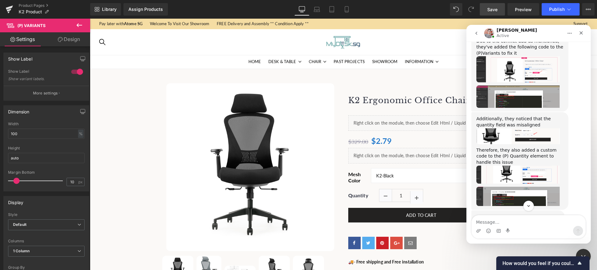
scroll to position [915, 0]
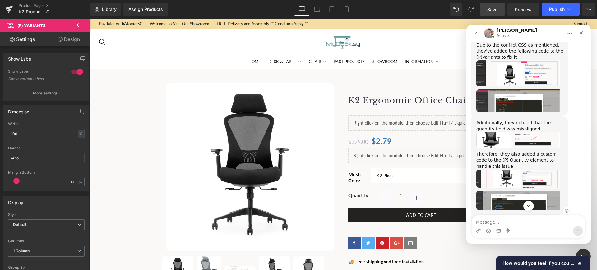
click at [515, 191] on img "Harry says…" at bounding box center [518, 200] width 83 height 19
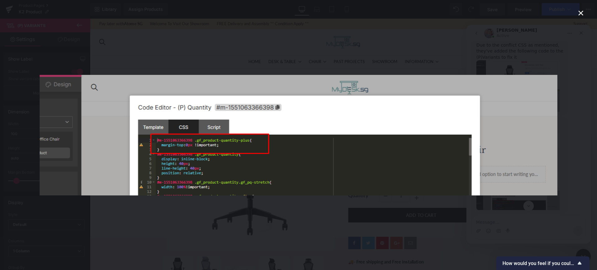
click at [581, 12] on icon "Close" at bounding box center [580, 12] width 7 height 7
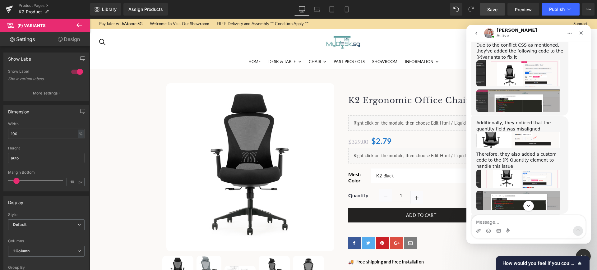
click at [373, 154] on div at bounding box center [298, 126] width 597 height 252
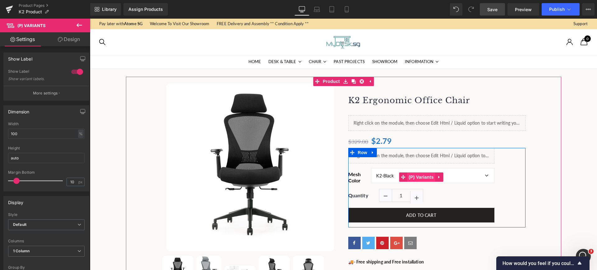
click at [417, 180] on span "(P) Variants" at bounding box center [421, 177] width 28 height 9
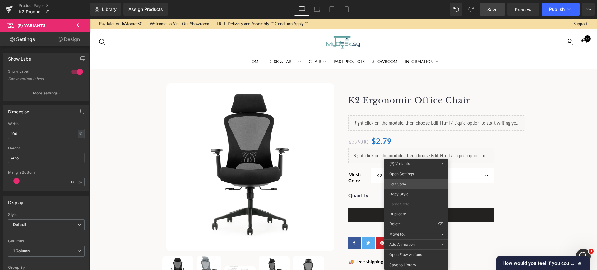
click at [412, 0] on div "(P) Variants You are previewing how the will restyle your page. You can not edi…" at bounding box center [298, 0] width 597 height 0
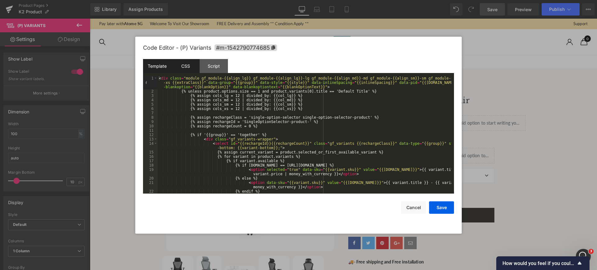
click at [186, 62] on div "CSS" at bounding box center [185, 66] width 28 height 14
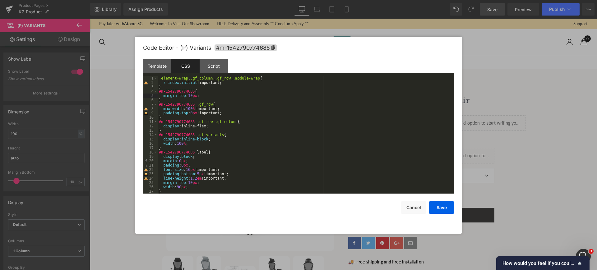
click at [190, 96] on div ".element-wrap , .gf_column , .gf_row , .module-wrap { z-index : initial !import…" at bounding box center [305, 139] width 294 height 126
click at [437, 204] on button "Save" at bounding box center [441, 208] width 25 height 12
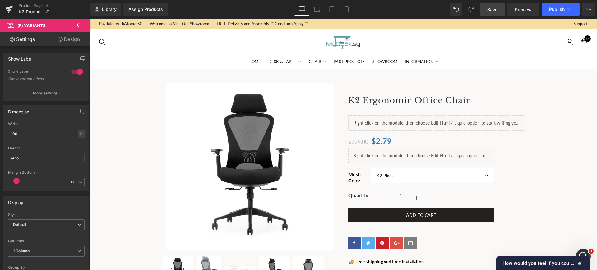
click at [495, 12] on span "Save" at bounding box center [493, 9] width 10 height 7
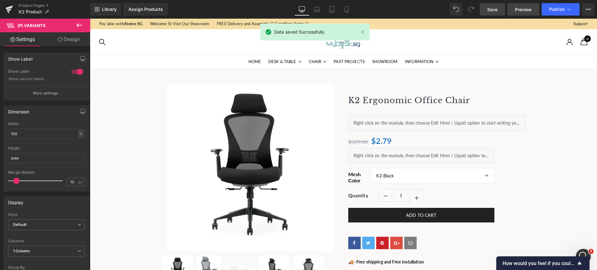
click at [521, 7] on span "Preview" at bounding box center [523, 9] width 17 height 7
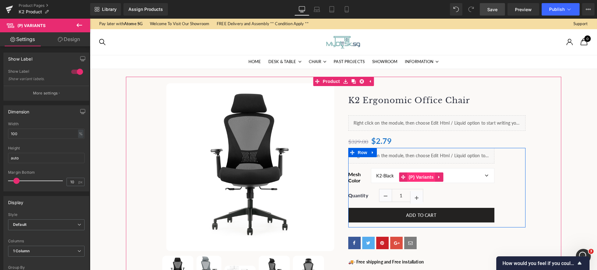
click at [418, 177] on span "(P) Variants" at bounding box center [421, 177] width 28 height 9
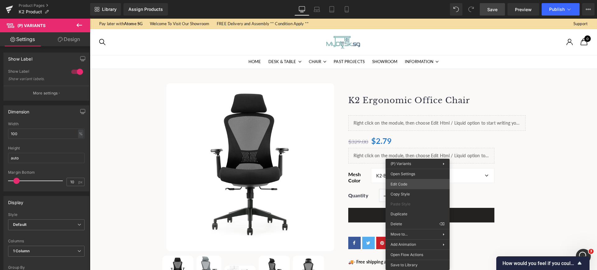
click at [413, 0] on div "(P) Variants You are previewing how the will restyle your page. You can not edi…" at bounding box center [298, 0] width 597 height 0
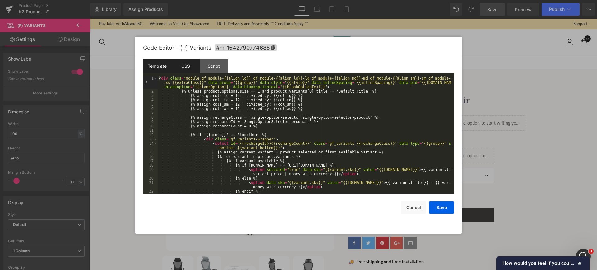
click at [180, 65] on div "CSS" at bounding box center [185, 66] width 28 height 14
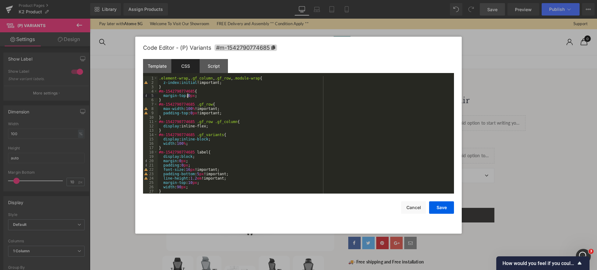
click at [188, 98] on div ".element-wrap , .gf_column , .gf_row , .module-wrap { z-index : initial !import…" at bounding box center [305, 139] width 294 height 126
click at [238, 97] on div ".element-wrap , .gf_column , .gf_row , .module-wrap { z-index : initial !import…" at bounding box center [305, 139] width 294 height 126
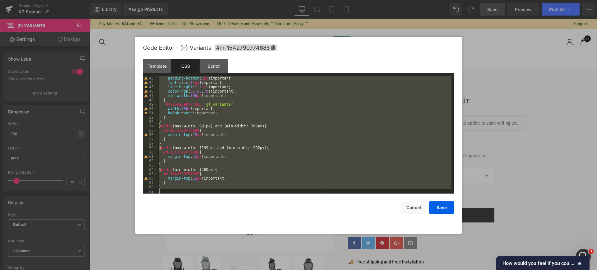
scroll to position [183, 0]
drag, startPoint x: 160, startPoint y: 77, endPoint x: 251, endPoint y: 246, distance: 191.8
click at [251, 246] on body "(P) Variants You are previewing how the will restyle your page. You can not edi…" at bounding box center [298, 135] width 597 height 270
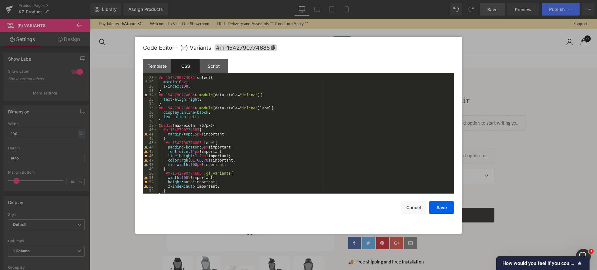
scroll to position [118, 0]
click at [437, 208] on button "Save" at bounding box center [441, 208] width 25 height 12
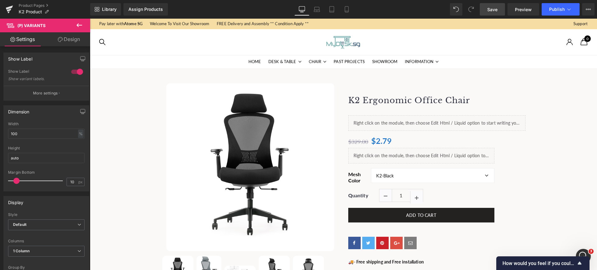
click at [494, 11] on span "Save" at bounding box center [493, 9] width 10 height 7
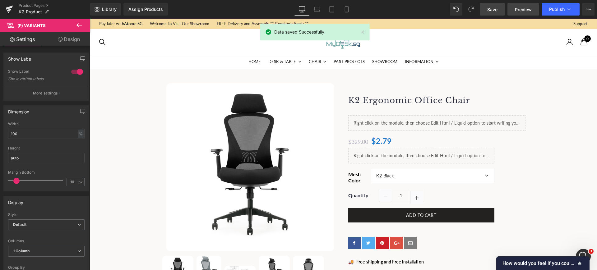
click at [529, 9] on span "Preview" at bounding box center [523, 9] width 17 height 7
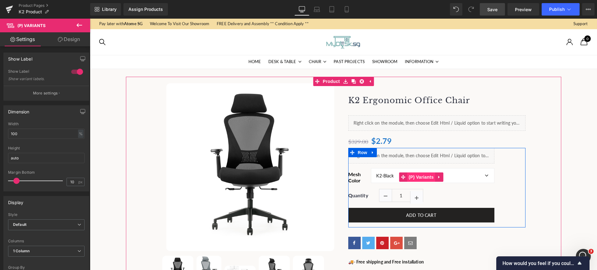
click at [407, 175] on span "(P) Variants" at bounding box center [421, 177] width 28 height 9
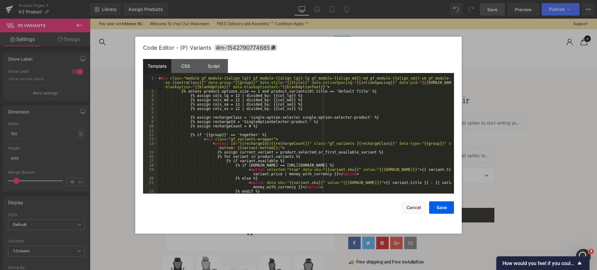
click at [404, 0] on div "(P) Variants You are previewing how the will restyle your page. You can not edi…" at bounding box center [298, 0] width 597 height 0
click at [185, 61] on div "CSS" at bounding box center [185, 66] width 28 height 14
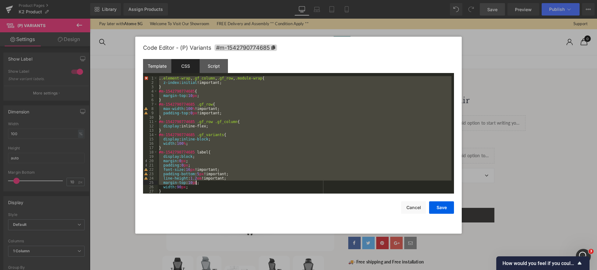
drag, startPoint x: 159, startPoint y: 77, endPoint x: 211, endPoint y: 184, distance: 119.3
click at [211, 184] on div ". .element-wrap , .gf_column , .gf_row , .module-wrap { z-index : initial !impo…" at bounding box center [305, 139] width 294 height 126
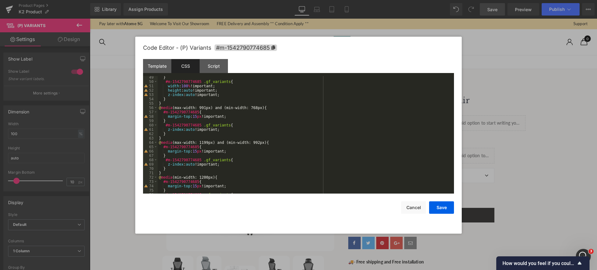
scroll to position [305, 0]
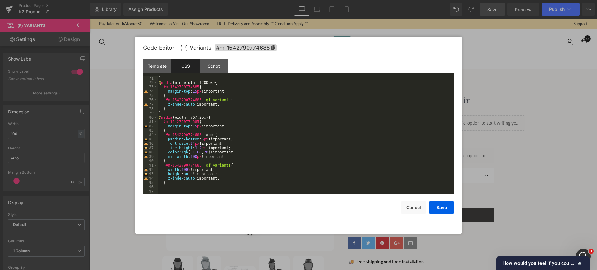
click at [197, 187] on div "} @ media (min-width: 1200px) { #m-1542790774685 { margin-top : 15 px !importan…" at bounding box center [305, 139] width 294 height 126
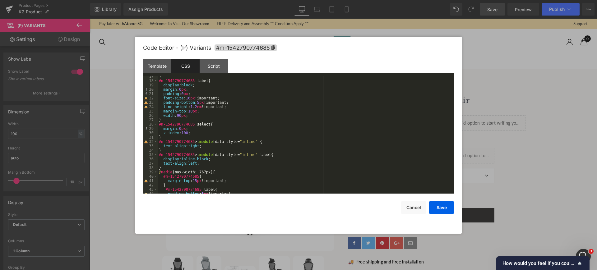
scroll to position [0, 0]
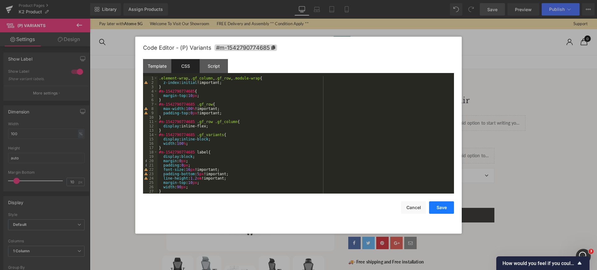
click at [450, 209] on button "Save" at bounding box center [441, 208] width 25 height 12
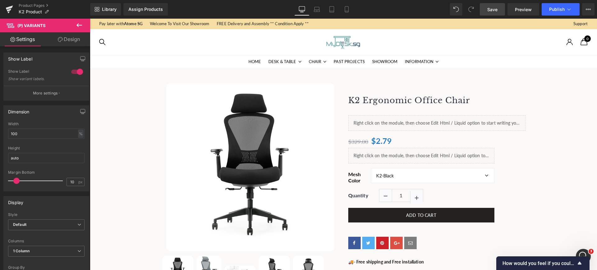
click at [498, 6] on link "Save" at bounding box center [492, 9] width 25 height 12
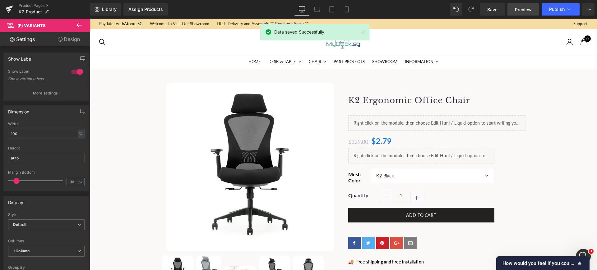
click at [527, 9] on span "Preview" at bounding box center [523, 9] width 17 height 7
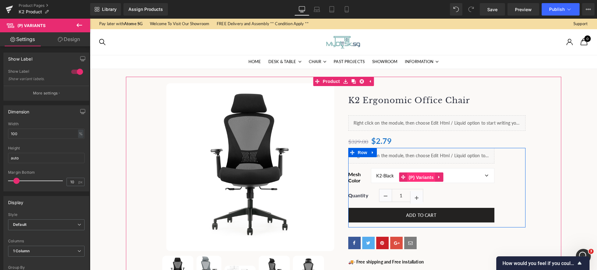
click at [413, 175] on span "(P) Variants" at bounding box center [421, 177] width 28 height 9
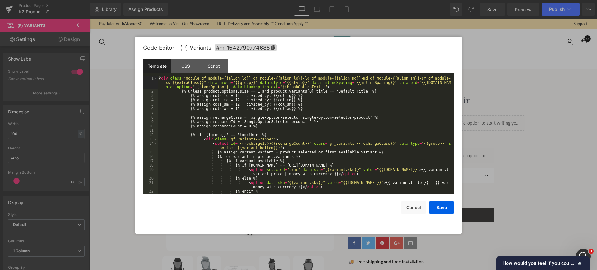
click at [410, 0] on div "(P) Variants You are previewing how the will restyle your page. You can not edi…" at bounding box center [298, 0] width 597 height 0
click at [185, 64] on div "CSS" at bounding box center [185, 66] width 28 height 14
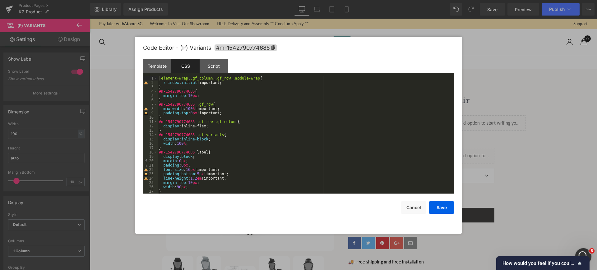
click at [580, 248] on html at bounding box center [582, 255] width 15 height 15
click at [580, 248] on div "Open Intercom Messenger" at bounding box center [583, 255] width 21 height 21
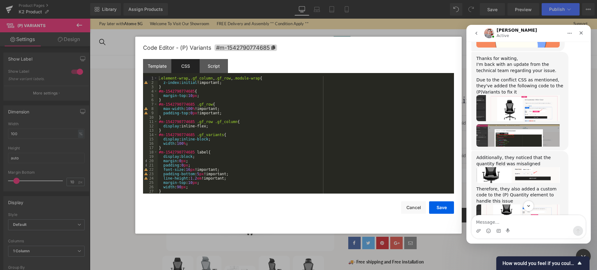
scroll to position [876, 0]
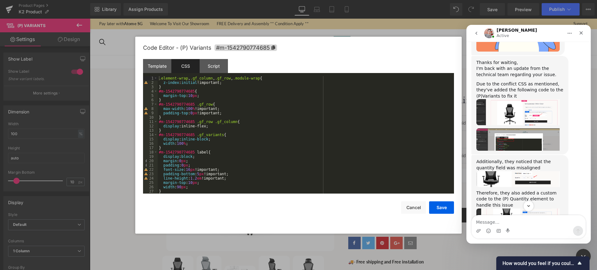
click at [513, 209] on img "Harry says…" at bounding box center [518, 218] width 83 height 18
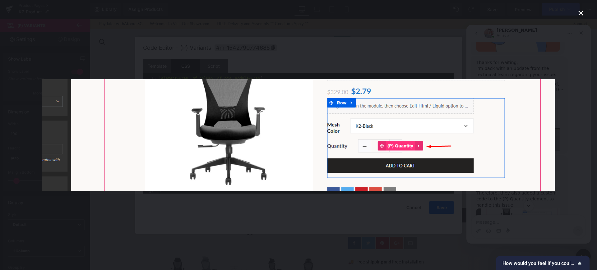
click at [580, 12] on icon "Close" at bounding box center [580, 12] width 7 height 7
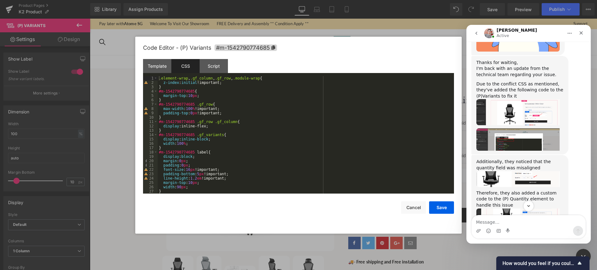
click at [415, 203] on div at bounding box center [298, 126] width 597 height 252
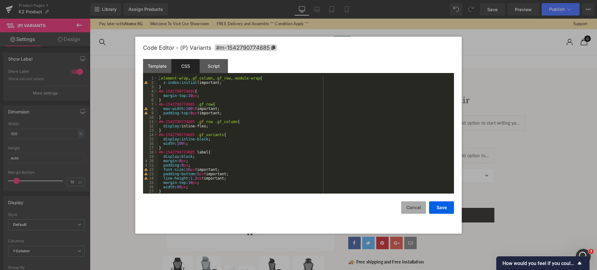
click at [415, 206] on button "Cancel" at bounding box center [413, 208] width 25 height 12
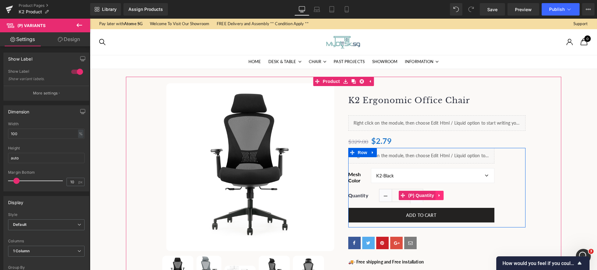
click at [440, 195] on link at bounding box center [440, 195] width 8 height 9
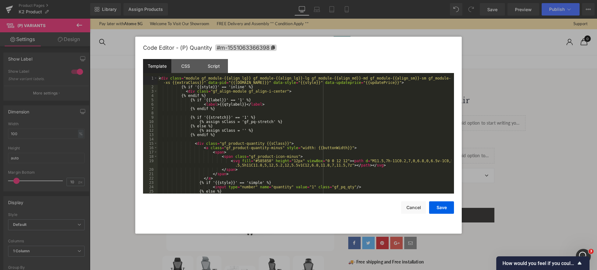
click at [416, 0] on div "(P) Variants You are previewing how the will restyle your page. You can not edi…" at bounding box center [298, 0] width 597 height 0
click at [190, 68] on div "CSS" at bounding box center [185, 66] width 28 height 14
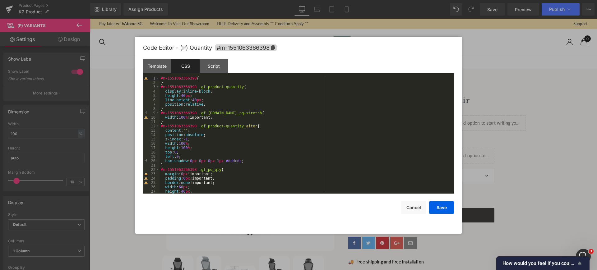
click at [545, 261] on span "How would you feel if you could no longer use GemPages?" at bounding box center [539, 264] width 73 height 6
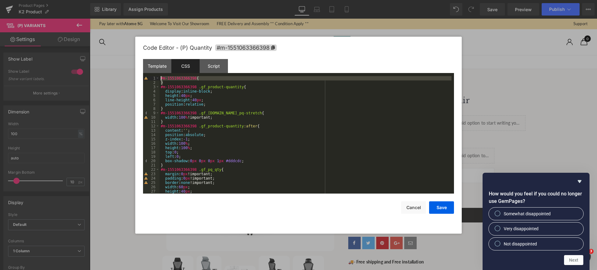
drag, startPoint x: 171, startPoint y: 82, endPoint x: 155, endPoint y: 77, distance: 16.9
click at [155, 77] on pre "1 2 3 4 5 6 7 8 9 10 11 12 13 14 15 16 17 18 19 20 21 22 23 24 25 26 27 28 #m-1…" at bounding box center [298, 135] width 311 height 118
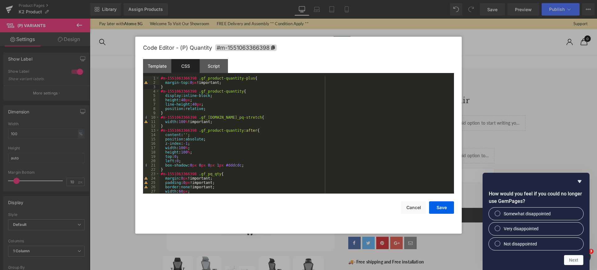
click at [311, 125] on div "#m-1551063366398 .gf_product-quantity-plus { margin-top : 0 px !important; } #m…" at bounding box center [306, 139] width 292 height 126
click at [436, 206] on button "Save" at bounding box center [441, 208] width 25 height 12
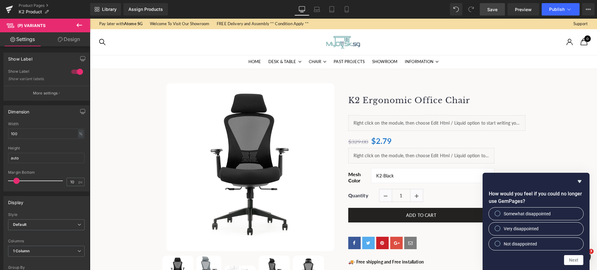
click at [492, 9] on span "Save" at bounding box center [493, 9] width 10 height 7
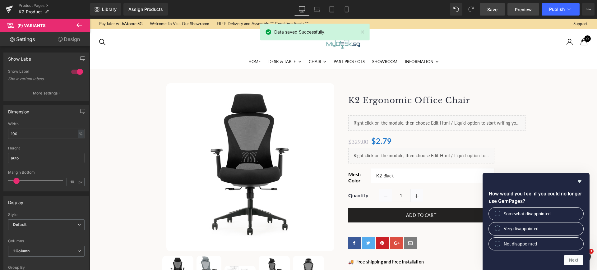
click at [522, 9] on span "Preview" at bounding box center [523, 9] width 17 height 7
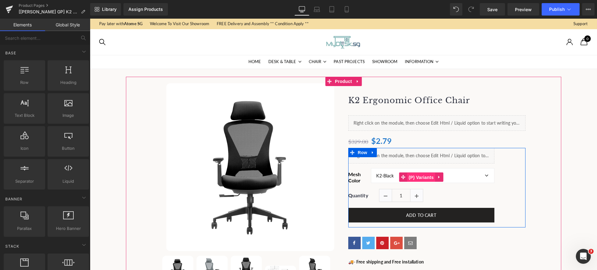
click at [420, 177] on span "(P) Variants" at bounding box center [421, 177] width 28 height 9
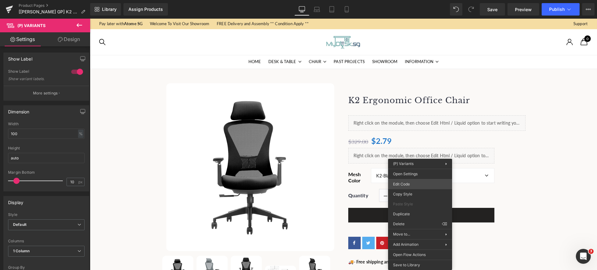
click at [413, 0] on div "(P) Variants You are previewing how the will restyle your page. You can not edi…" at bounding box center [298, 0] width 597 height 0
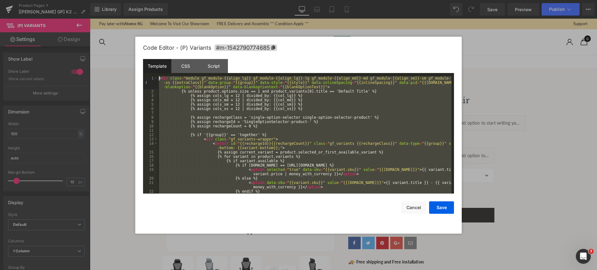
drag, startPoint x: 188, startPoint y: 191, endPoint x: 155, endPoint y: 53, distance: 141.8
click at [155, 53] on div "Code Editor - (P) Variants #m-1542790774685 Template CSS Script Data 1 2 3 4 5 …" at bounding box center [298, 135] width 311 height 197
click at [184, 64] on div "CSS" at bounding box center [185, 66] width 28 height 14
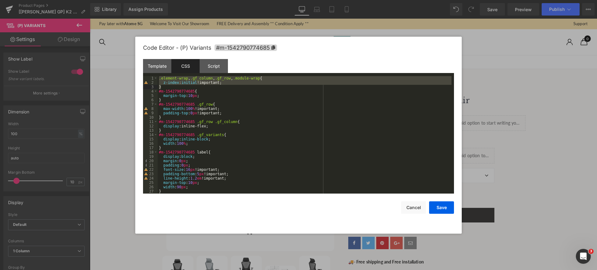
drag, startPoint x: 158, startPoint y: 78, endPoint x: 212, endPoint y: 86, distance: 54.7
click at [212, 86] on div ".element-wrap , .gf_column , .gf_row , .module-wrap { z-index : initial !import…" at bounding box center [305, 139] width 294 height 126
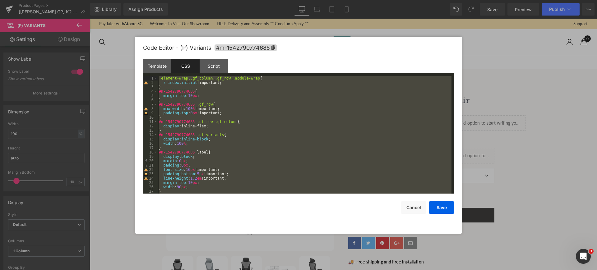
drag, startPoint x: 167, startPoint y: 190, endPoint x: 153, endPoint y: 57, distance: 133.6
click at [153, 57] on div "Code Editor - (P) Variants #m-1542790774685 Template CSS Script Data 1 2 3 4 5 …" at bounding box center [298, 135] width 311 height 197
click at [229, 101] on div ".element-wrap , .gf_column , .gf_row , .module-wrap { z-index : initial !import…" at bounding box center [305, 135] width 294 height 118
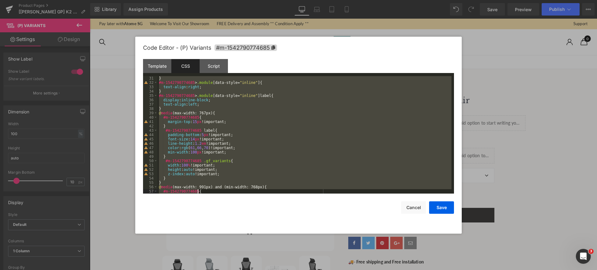
scroll to position [305, 0]
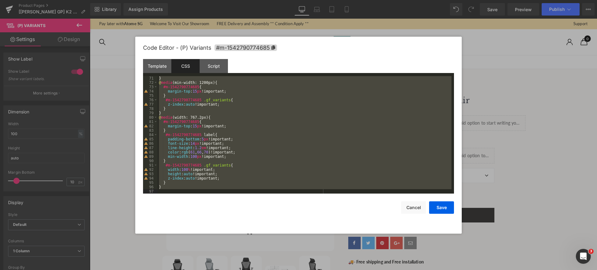
drag, startPoint x: 160, startPoint y: 78, endPoint x: 224, endPoint y: 215, distance: 150.7
click at [224, 215] on div "Code Editor - (P) Variants #m-1542790774685 Template CSS Script Data 1 2 3 4 5 …" at bounding box center [298, 135] width 311 height 197
click at [413, 210] on button "Cancel" at bounding box center [413, 208] width 25 height 12
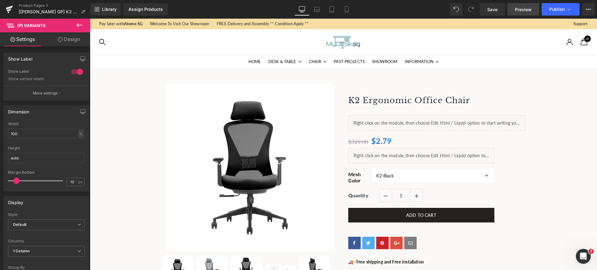
click at [517, 9] on span "Preview" at bounding box center [523, 9] width 17 height 7
click at [583, 250] on div "Open Intercom Messenger" at bounding box center [583, 255] width 21 height 21
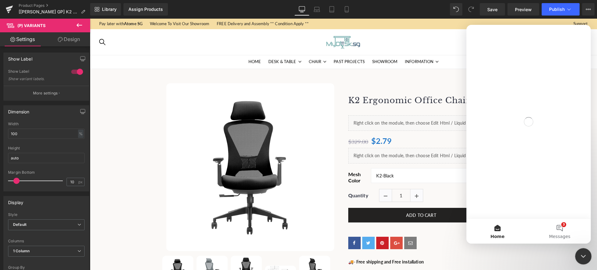
scroll to position [0, 0]
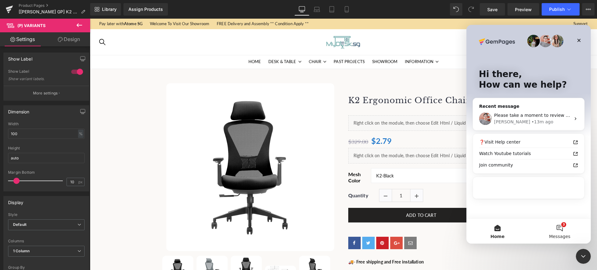
click at [563, 228] on button "3 Messages" at bounding box center [560, 231] width 62 height 25
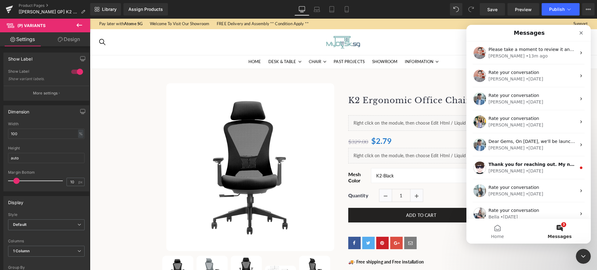
click at [563, 228] on button "3 Messages" at bounding box center [560, 231] width 62 height 25
click at [414, 38] on div at bounding box center [298, 126] width 597 height 252
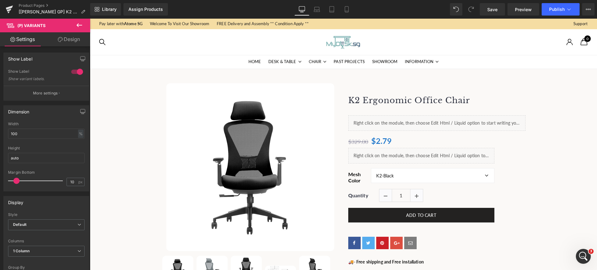
click at [473, 35] on div "View catalog Search Search Search Zoeken Search results Support Sign in Sign in…" at bounding box center [348, 44] width 499 height 22
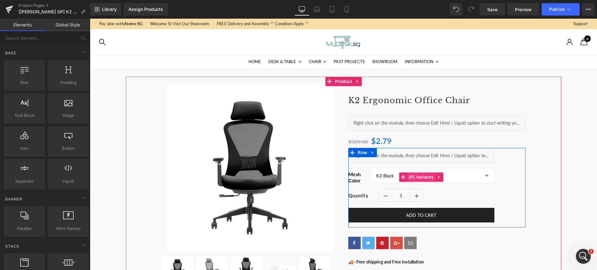
click at [407, 173] on span "(P) Variants" at bounding box center [421, 177] width 28 height 9
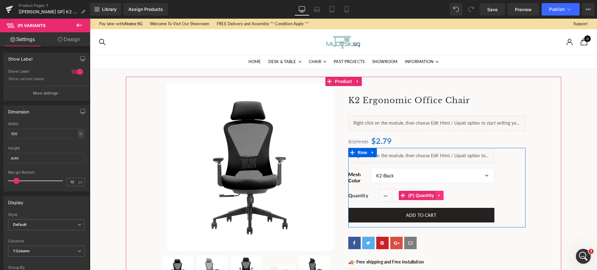
click at [438, 194] on icon at bounding box center [440, 195] width 4 height 5
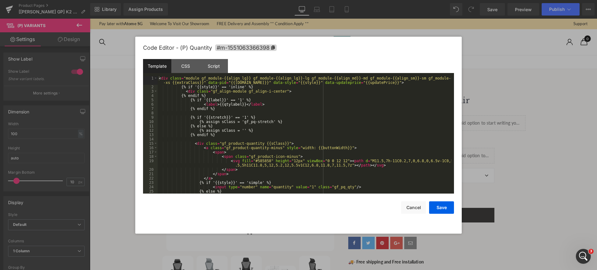
click at [403, 0] on div "(P) Variants You are previewing how the will restyle your page. You can not edi…" at bounding box center [298, 0] width 597 height 0
click at [186, 65] on div "CSS" at bounding box center [185, 66] width 28 height 14
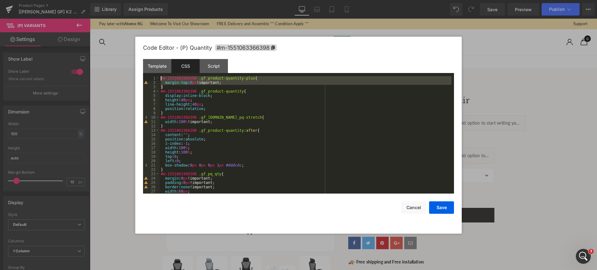
drag, startPoint x: 173, startPoint y: 87, endPoint x: 155, endPoint y: 77, distance: 20.6
click at [155, 77] on pre "1 2 3 4 5 6 7 8 9 10 11 12 13 14 15 16 17 18 19 20 21 22 23 24 25 26 27 28 #m-1…" at bounding box center [298, 135] width 311 height 118
click at [436, 209] on button "Save" at bounding box center [441, 208] width 25 height 12
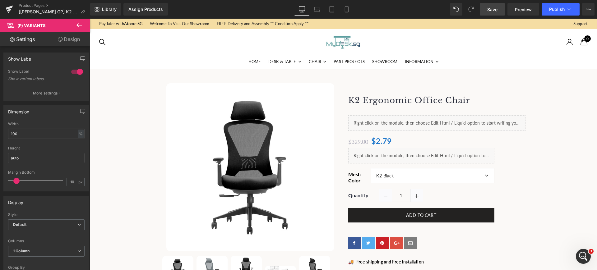
click at [488, 6] on span "Save" at bounding box center [493, 9] width 10 height 7
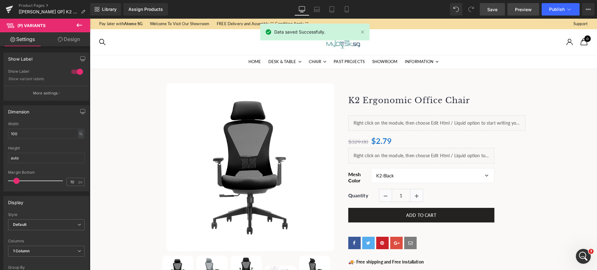
click at [520, 7] on span "Preview" at bounding box center [523, 9] width 17 height 7
